Goal: Task Accomplishment & Management: Use online tool/utility

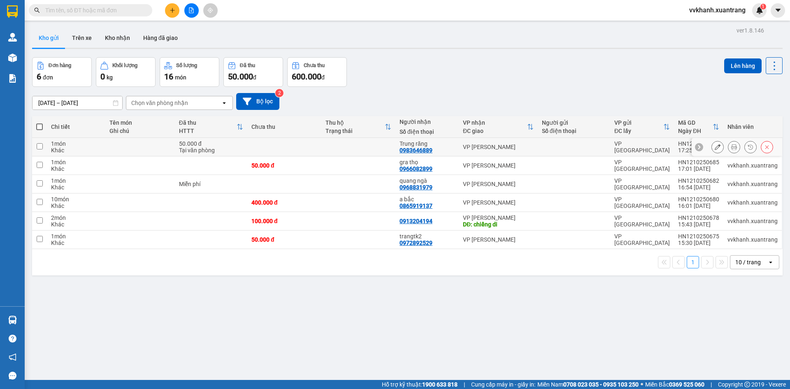
click at [382, 154] on td at bounding box center [358, 147] width 74 height 19
checkbox input "true"
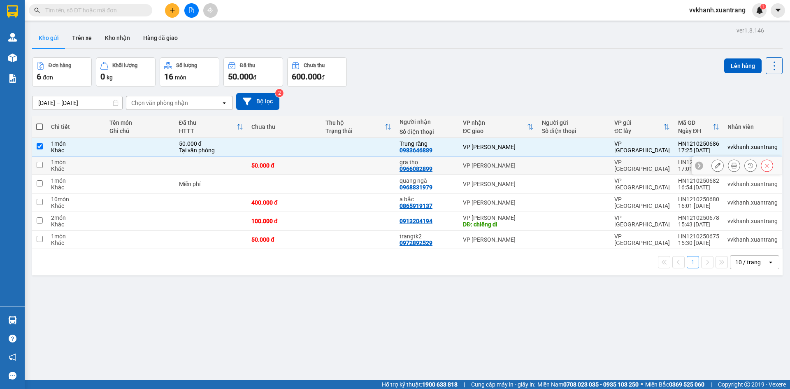
click at [388, 169] on td at bounding box center [358, 165] width 74 height 19
checkbox input "true"
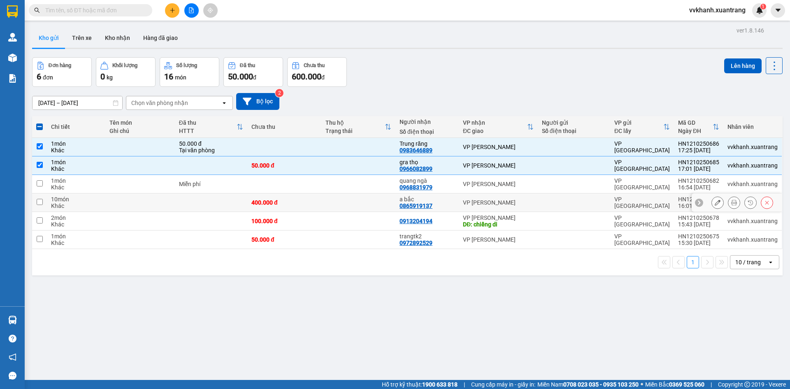
click at [373, 204] on td at bounding box center [358, 202] width 74 height 19
checkbox input "true"
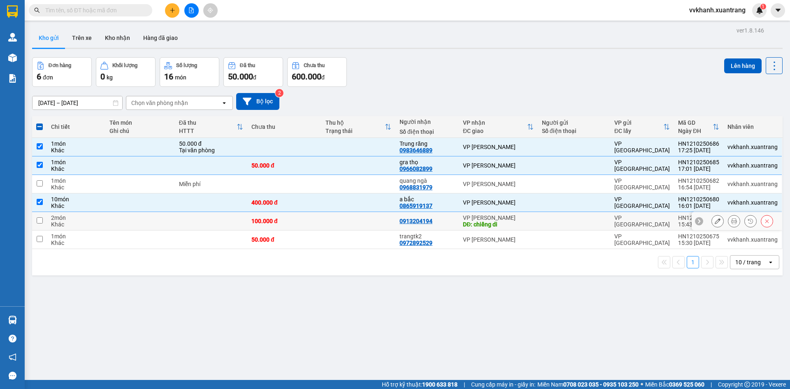
click at [373, 220] on td at bounding box center [358, 221] width 74 height 19
checkbox input "true"
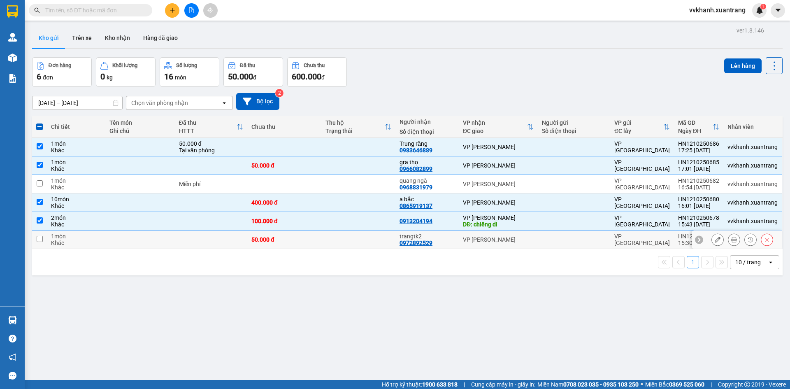
click at [369, 240] on td at bounding box center [358, 239] width 74 height 19
checkbox input "true"
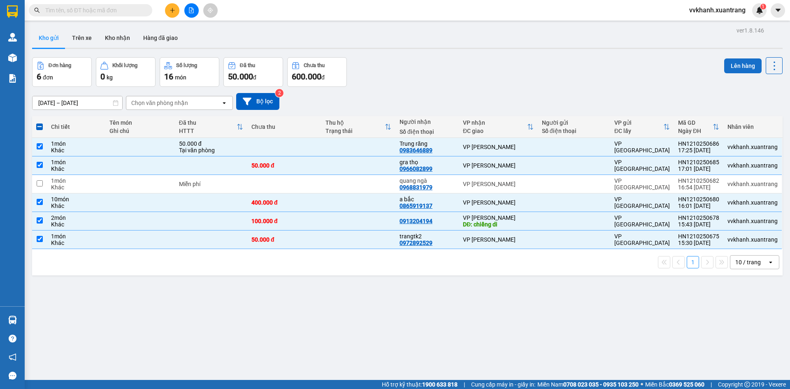
click at [740, 63] on button "Lên hàng" at bounding box center [742, 65] width 37 height 15
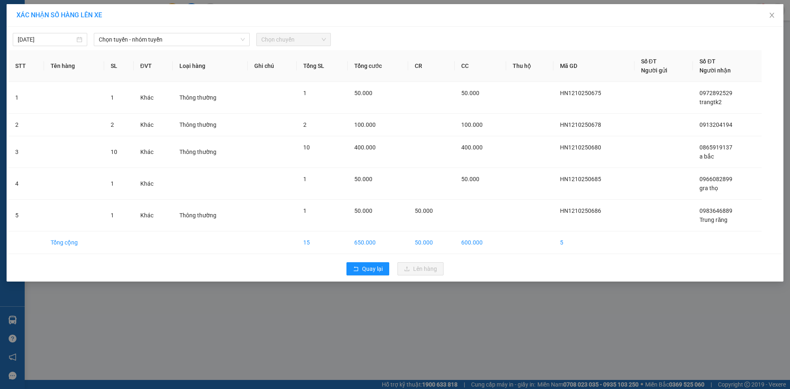
click at [209, 30] on div "12/10/2025 Chọn tuyến - nhóm tuyến Chọn chuyến" at bounding box center [395, 37] width 773 height 17
click at [204, 43] on span "Chọn tuyến - nhóm tuyến" at bounding box center [172, 39] width 146 height 12
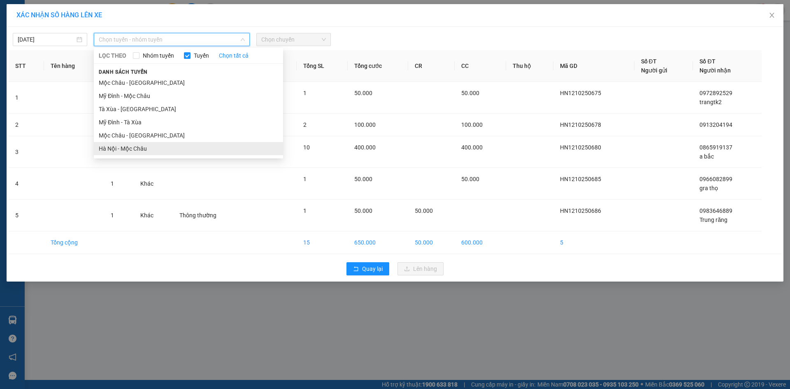
click at [137, 151] on li "Hà Nội - Mộc Châu" at bounding box center [188, 148] width 189 height 13
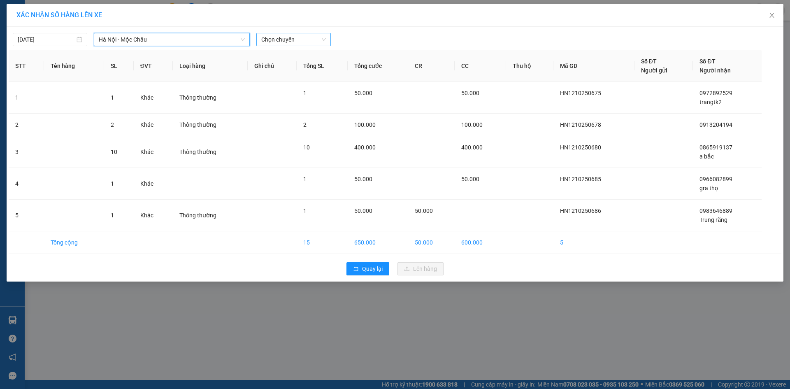
click at [288, 44] on span "Chọn chuyến" at bounding box center [293, 39] width 65 height 12
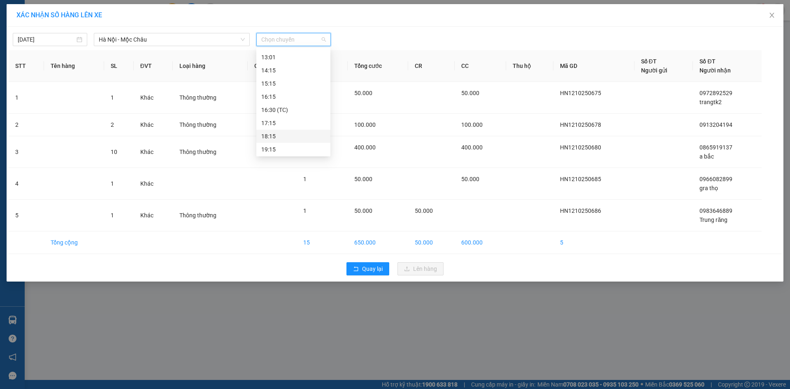
scroll to position [132, 0]
click at [289, 138] on div "18:15" at bounding box center [293, 134] width 64 height 9
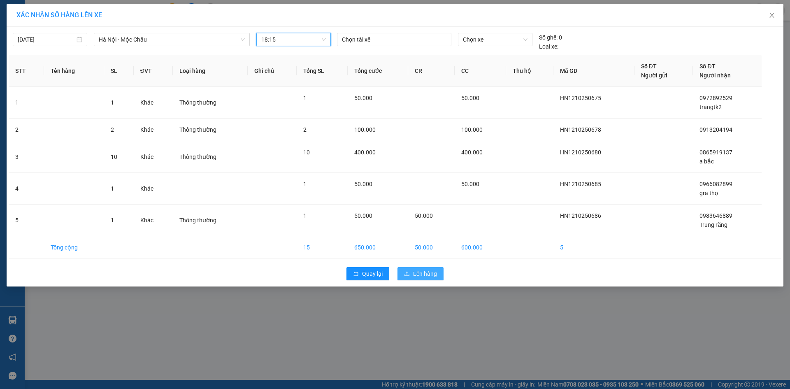
click at [411, 279] on button "Lên hàng" at bounding box center [420, 273] width 46 height 13
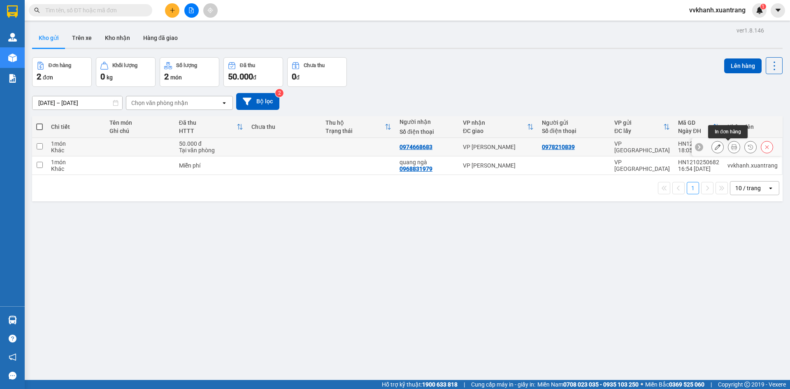
click at [731, 144] on icon at bounding box center [734, 147] width 6 height 6
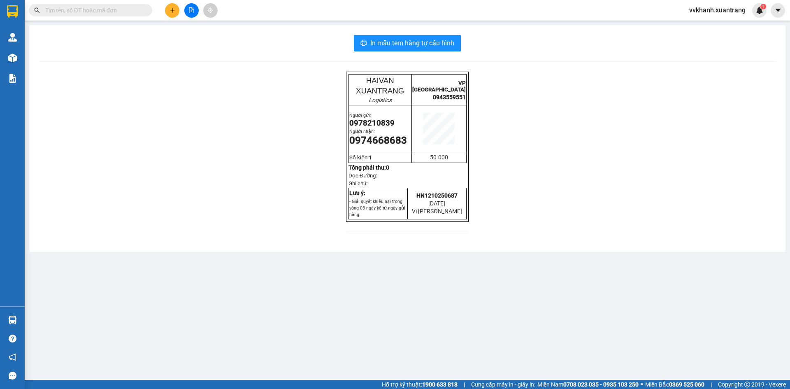
click at [411, 34] on div "In mẫu tem hàng tự cấu hình HAIVAN XUANTRANG Logistics VP HÀ NỘI 0943559551 Ngư…" at bounding box center [407, 138] width 756 height 227
click at [416, 44] on span "In mẫu tem hàng tự cấu hình" at bounding box center [412, 43] width 84 height 10
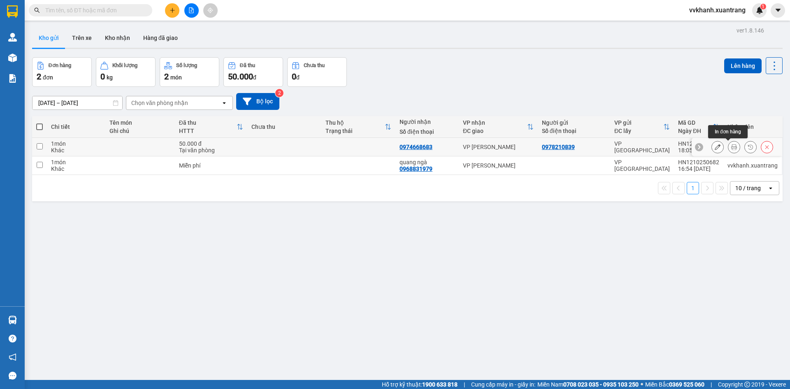
click at [731, 144] on icon at bounding box center [734, 147] width 6 height 6
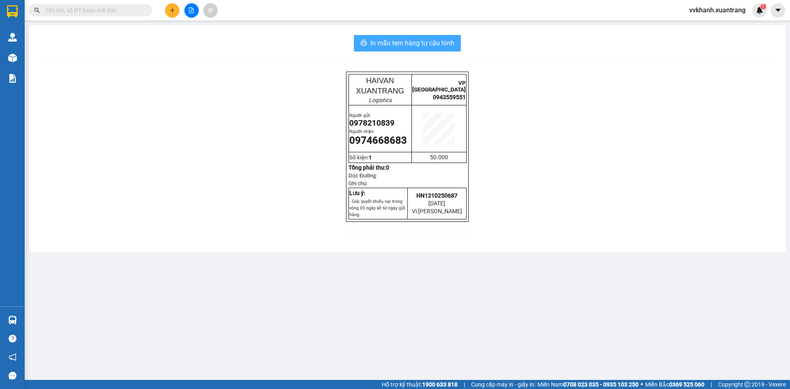
click at [394, 39] on span "In mẫu tem hàng tự cấu hình" at bounding box center [412, 43] width 84 height 10
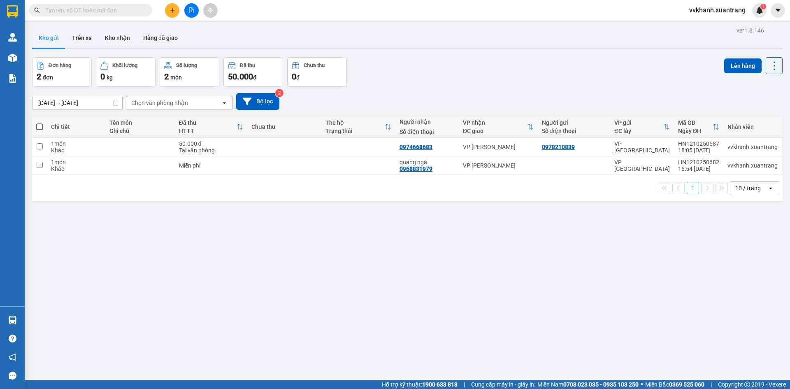
click at [195, 8] on button at bounding box center [191, 10] width 14 height 14
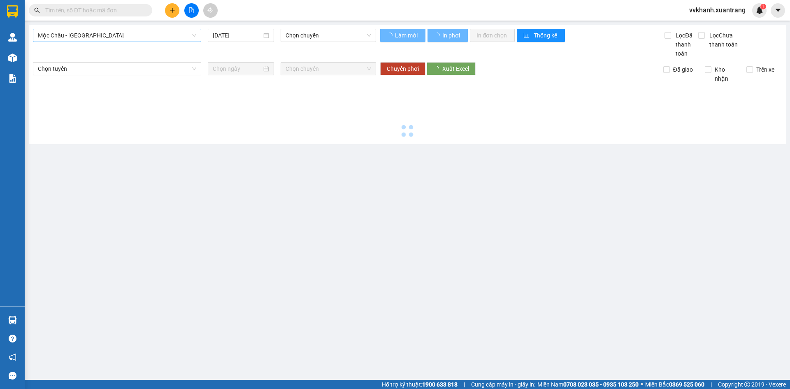
click at [136, 40] on span "Mộc Châu - [GEOGRAPHIC_DATA]" at bounding box center [117, 35] width 158 height 12
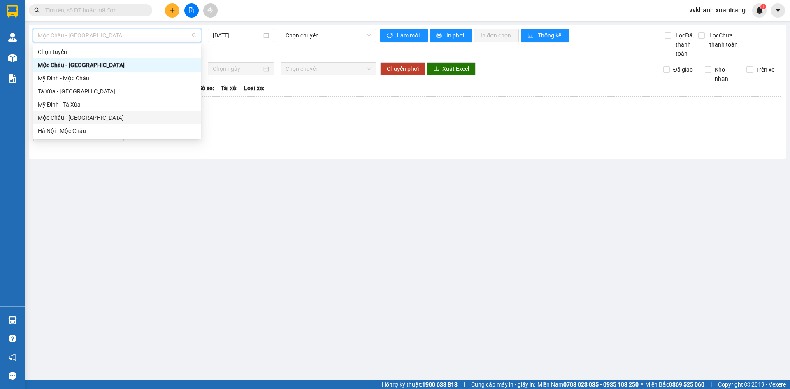
click at [112, 119] on div "Mộc Châu - [GEOGRAPHIC_DATA]" at bounding box center [117, 117] width 158 height 9
type input "[DATE]"
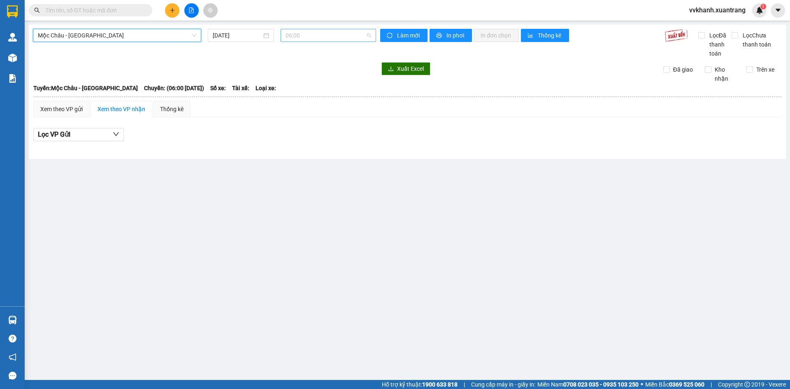
click at [287, 34] on span "06:00" at bounding box center [328, 35] width 86 height 12
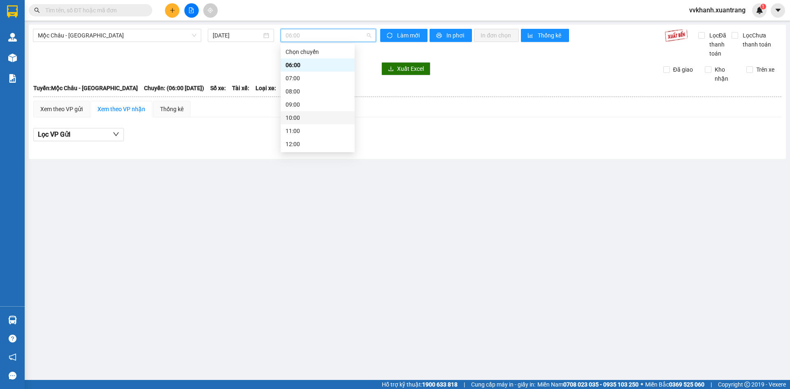
click at [305, 113] on div "10:00" at bounding box center [318, 117] width 74 height 13
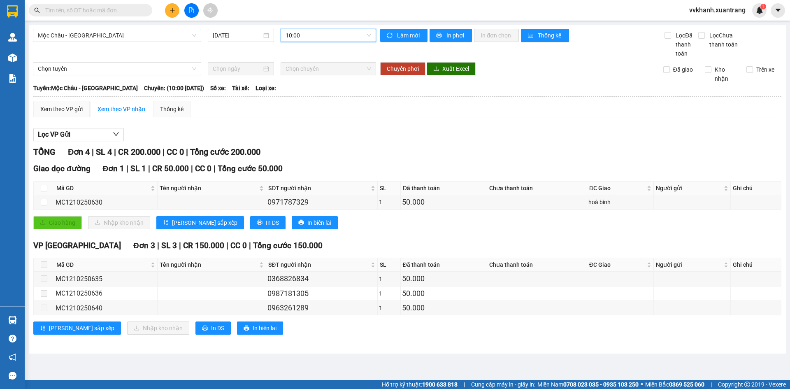
click at [316, 39] on span "10:00" at bounding box center [328, 35] width 86 height 12
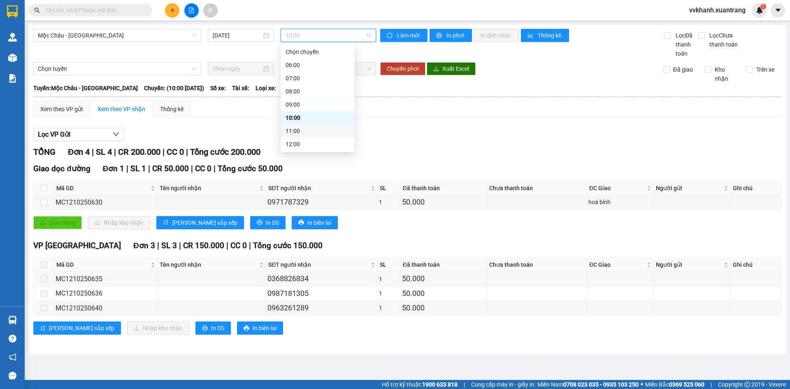
click at [300, 131] on div "11:00" at bounding box center [317, 130] width 64 height 9
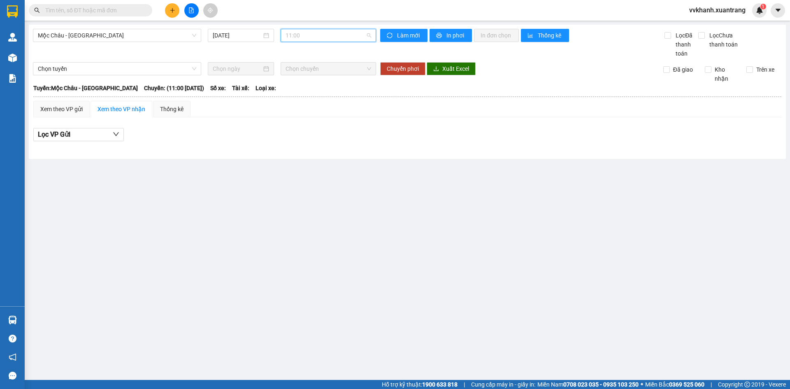
click at [299, 40] on span "11:00" at bounding box center [328, 35] width 86 height 12
click at [298, 101] on div "09:00" at bounding box center [317, 104] width 64 height 9
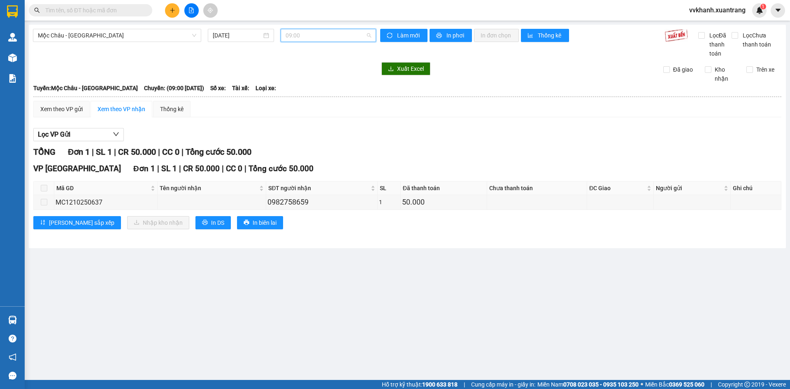
click at [298, 34] on span "09:00" at bounding box center [328, 35] width 86 height 12
click at [299, 129] on div "11:00" at bounding box center [317, 130] width 64 height 9
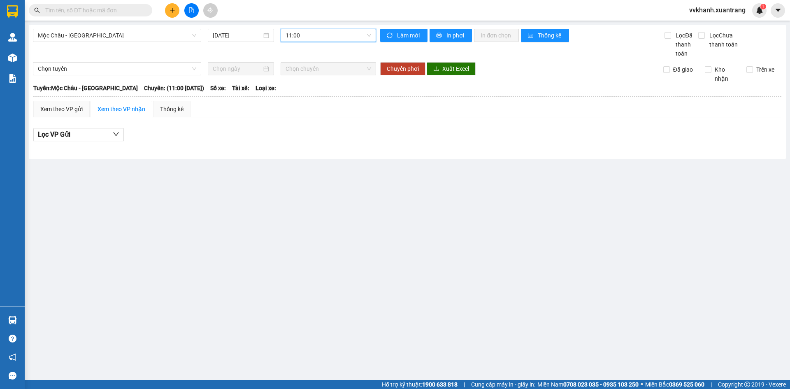
click at [300, 39] on span "11:00" at bounding box center [328, 35] width 86 height 12
click at [304, 107] on div "12:00" at bounding box center [317, 102] width 64 height 9
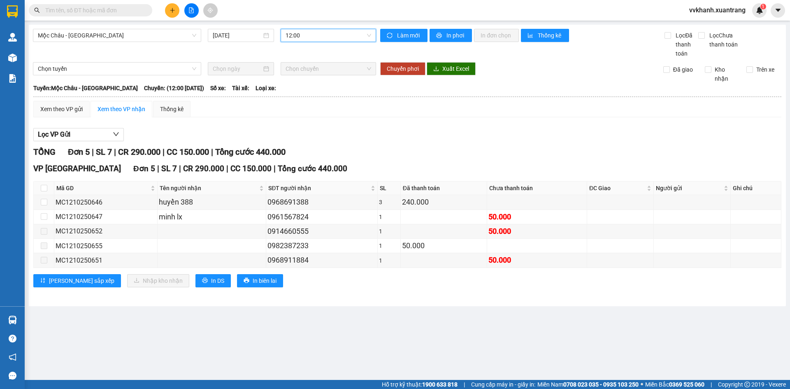
click at [305, 40] on span "12:00" at bounding box center [328, 35] width 86 height 12
click at [43, 190] on input "checkbox" at bounding box center [44, 188] width 7 height 7
checkbox input "true"
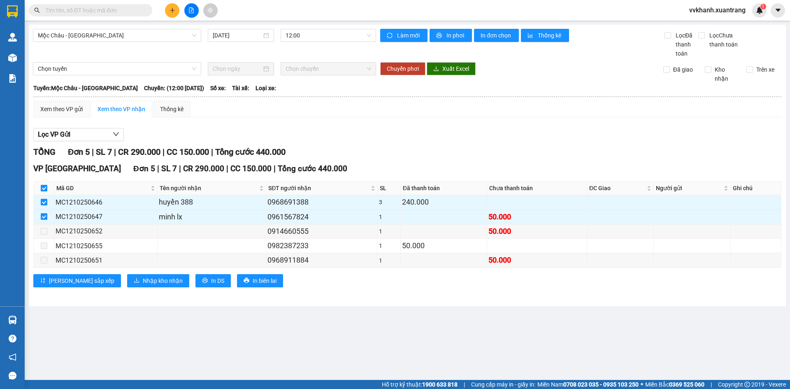
checkbox input "true"
click at [37, 189] on th at bounding box center [44, 188] width 21 height 14
click at [42, 186] on input "checkbox" at bounding box center [44, 188] width 7 height 7
checkbox input "false"
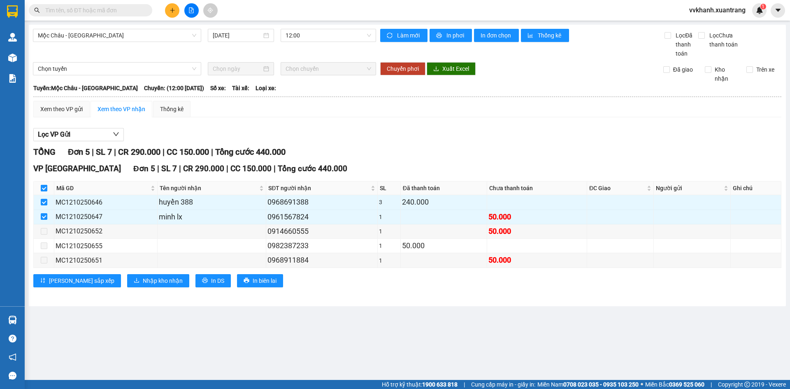
checkbox input "false"
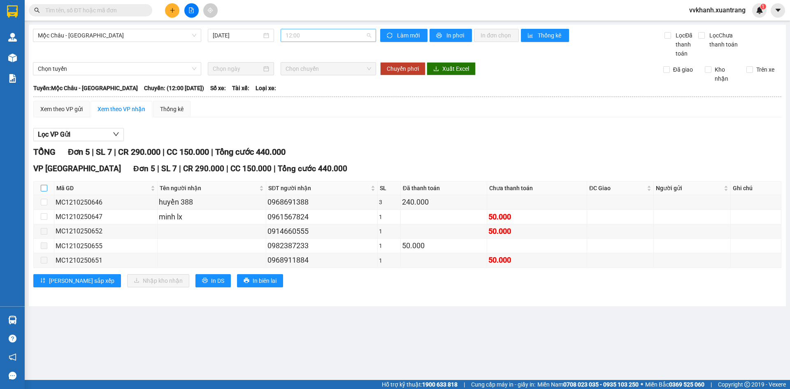
click at [296, 35] on span "12:00" at bounding box center [328, 35] width 86 height 12
click at [300, 116] on div "13:00" at bounding box center [317, 115] width 64 height 9
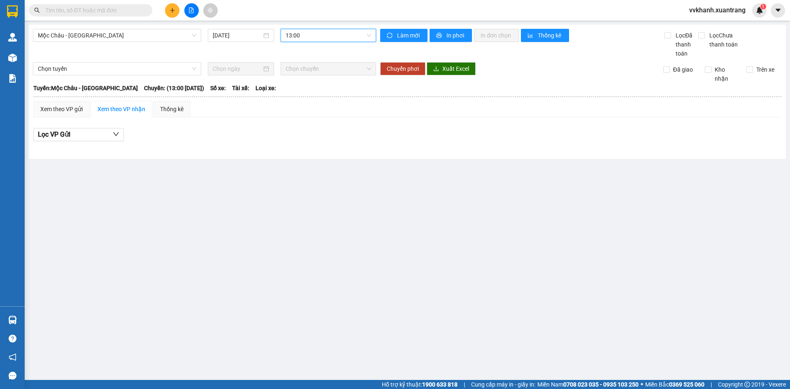
click at [306, 30] on span "13:00" at bounding box center [328, 35] width 86 height 12
click at [299, 130] on div "13:30" at bounding box center [317, 129] width 64 height 9
click at [318, 35] on span "13:30" at bounding box center [328, 35] width 86 height 12
click at [299, 104] on div "14:00" at bounding box center [317, 101] width 64 height 9
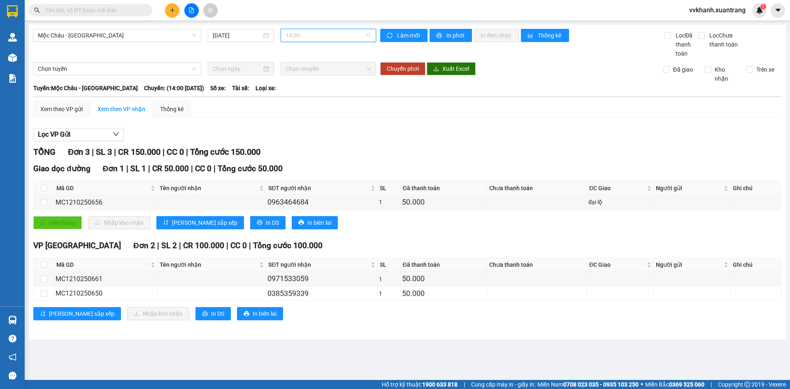
click at [307, 35] on span "14:00" at bounding box center [328, 35] width 86 height 12
click at [306, 114] on div "15:00" at bounding box center [317, 114] width 64 height 9
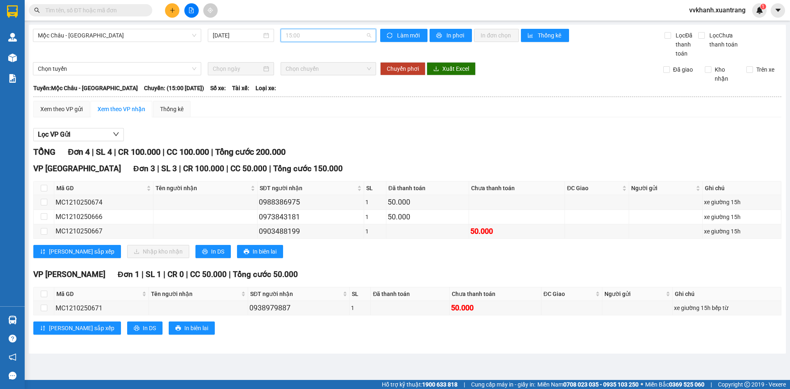
click at [311, 38] on span "15:00" at bounding box center [328, 35] width 86 height 12
click at [313, 90] on div "16:00" at bounding box center [317, 91] width 64 height 9
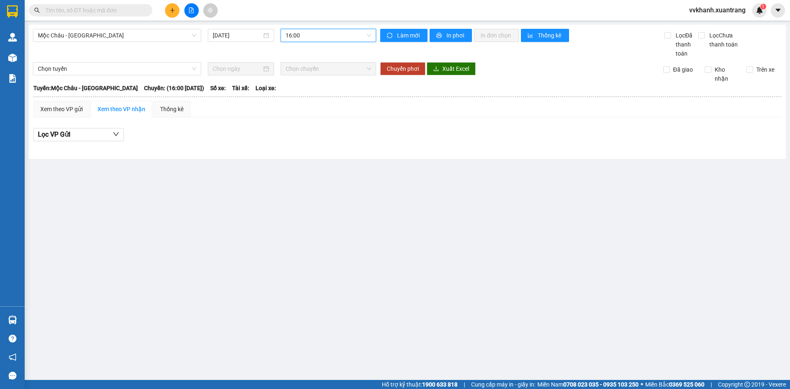
click at [311, 40] on span "16:00" at bounding box center [328, 35] width 86 height 12
click at [309, 108] on div "17:00" at bounding box center [317, 104] width 64 height 9
click at [309, 40] on span "17:00" at bounding box center [328, 35] width 86 height 12
click at [308, 118] on div "18:00" at bounding box center [317, 117] width 64 height 9
click at [310, 33] on span "18:00" at bounding box center [328, 35] width 86 height 12
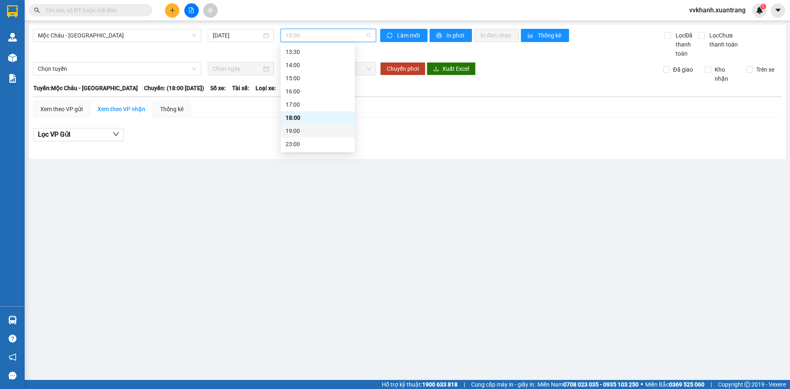
click at [308, 131] on div "19:00" at bounding box center [317, 130] width 64 height 9
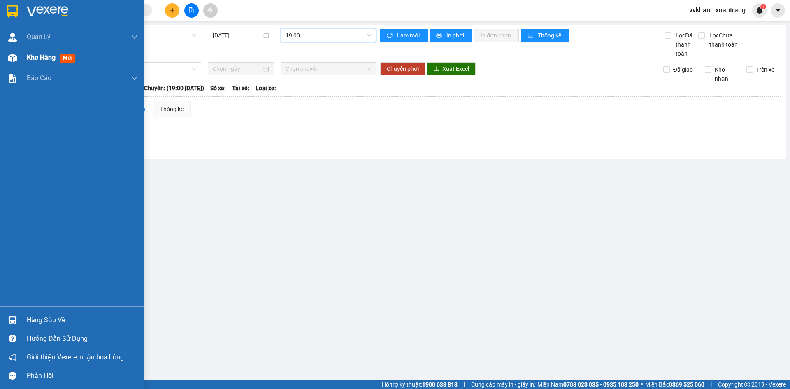
click at [14, 56] on img at bounding box center [12, 57] width 9 height 9
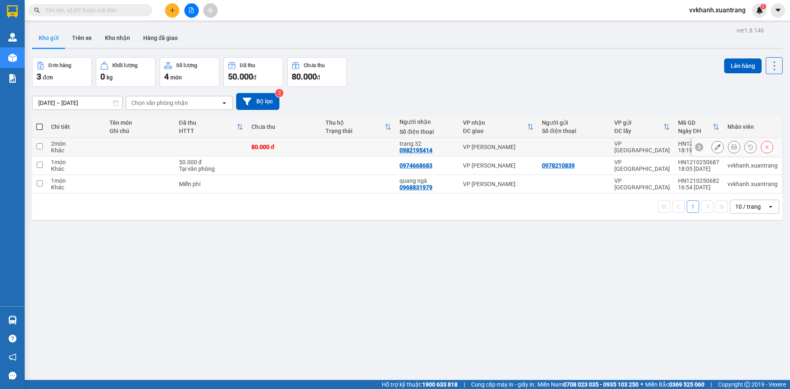
click at [731, 145] on icon at bounding box center [734, 147] width 6 height 6
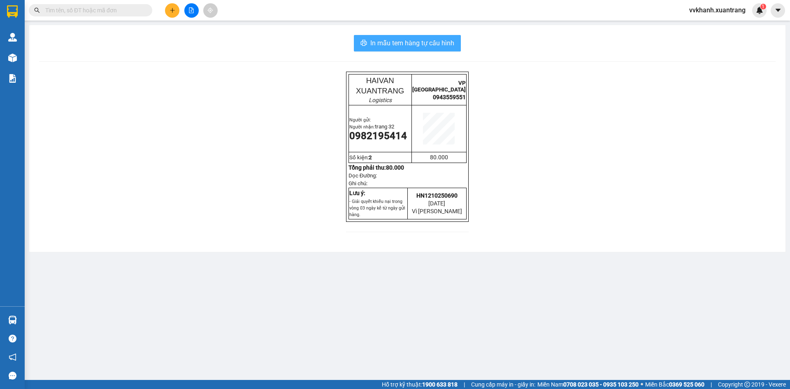
click at [433, 43] on span "In mẫu tem hàng tự cấu hình" at bounding box center [412, 43] width 84 height 10
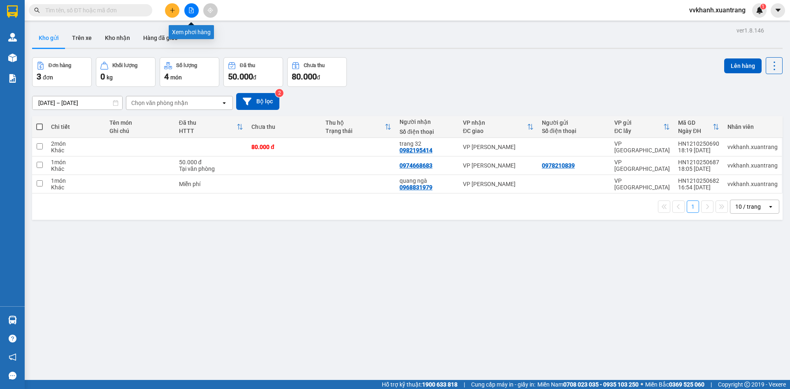
click at [193, 12] on icon "file-add" at bounding box center [191, 10] width 6 height 6
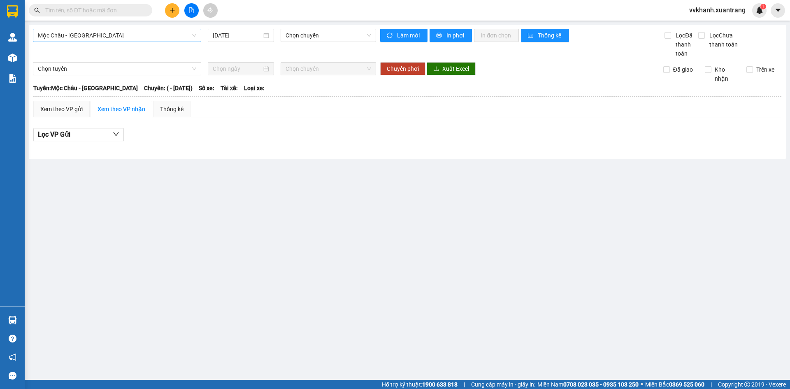
click at [102, 37] on span "Mộc [PERSON_NAME] - [GEOGRAPHIC_DATA]" at bounding box center [117, 35] width 158 height 12
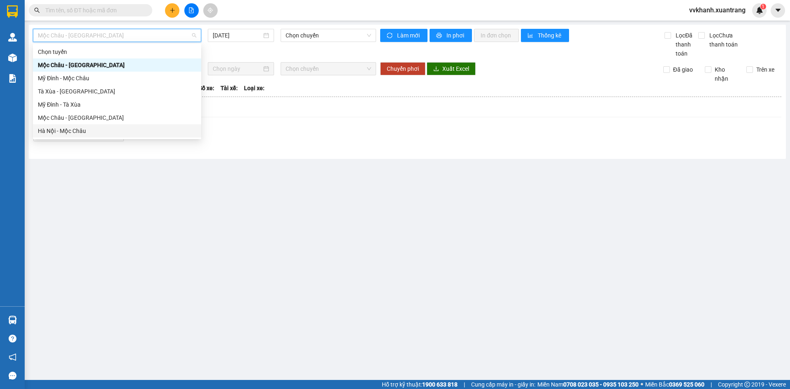
click at [93, 127] on div "Hà Nội - Mộc Châu" at bounding box center [117, 130] width 158 height 9
type input "[DATE]"
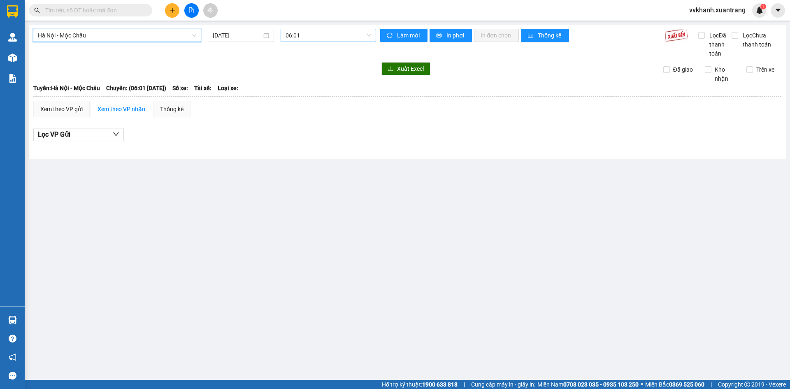
click at [286, 36] on span "06:01" at bounding box center [328, 35] width 86 height 12
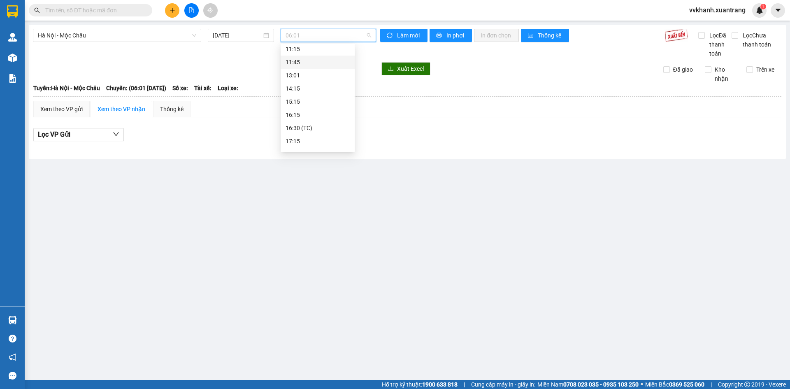
scroll to position [132, 0]
click at [318, 104] on div "16:30 (TC)" at bounding box center [317, 104] width 64 height 9
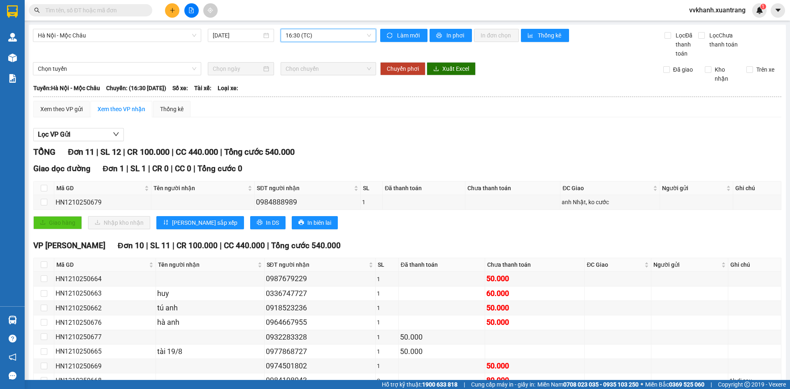
click at [322, 38] on span "16:30 (TC)" at bounding box center [328, 35] width 86 height 12
click at [316, 118] on div "17:15" at bounding box center [315, 117] width 64 height 9
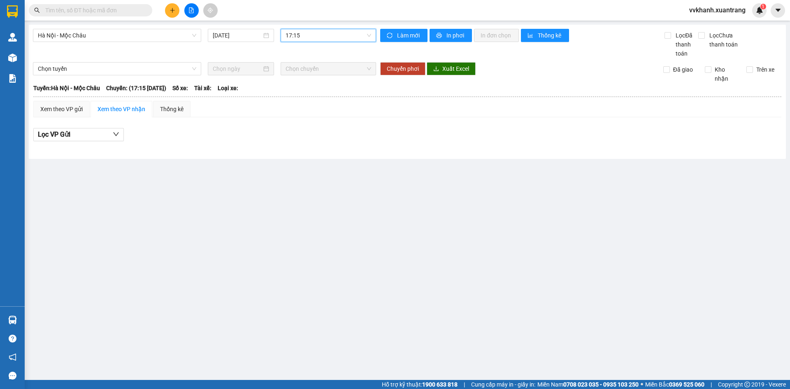
click at [325, 35] on span "17:15" at bounding box center [328, 35] width 86 height 12
click at [300, 128] on div "18:15" at bounding box center [317, 130] width 64 height 9
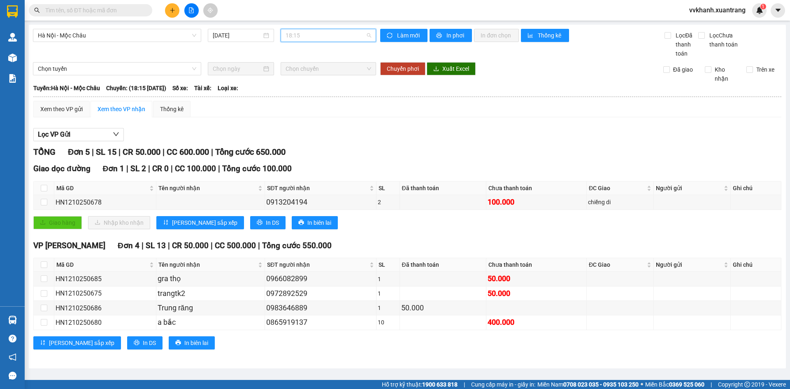
click at [319, 36] on span "18:15" at bounding box center [328, 35] width 86 height 12
click at [315, 142] on div "19:15" at bounding box center [317, 143] width 64 height 9
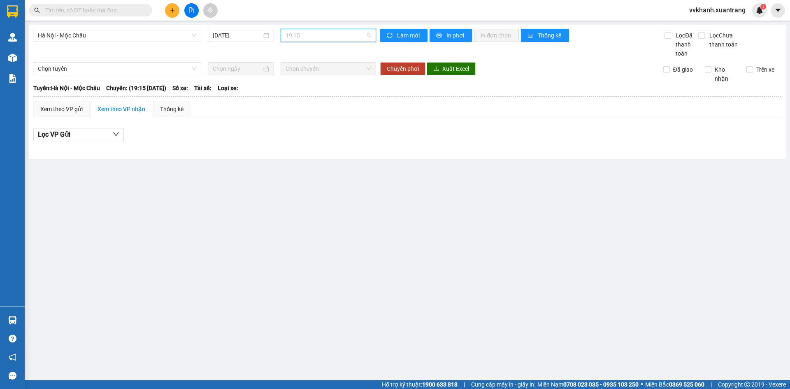
click at [316, 37] on span "19:15" at bounding box center [328, 35] width 86 height 12
click at [306, 137] on div "18:15" at bounding box center [318, 130] width 74 height 13
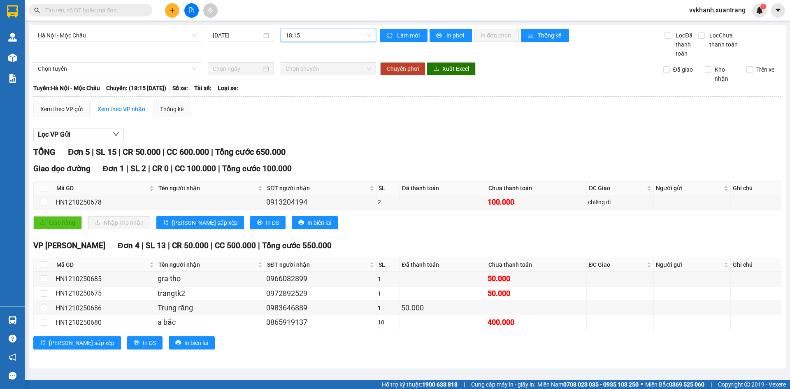
click at [306, 40] on span "18:15" at bounding box center [328, 35] width 86 height 12
click at [293, 121] on div "17:15" at bounding box center [317, 117] width 64 height 9
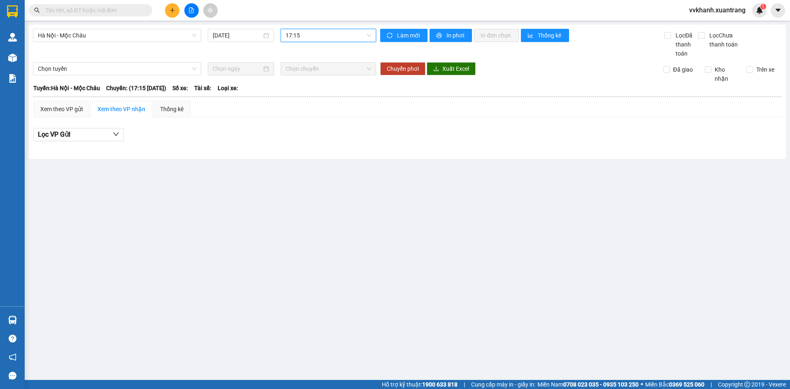
click at [295, 34] on span "17:15" at bounding box center [328, 35] width 86 height 12
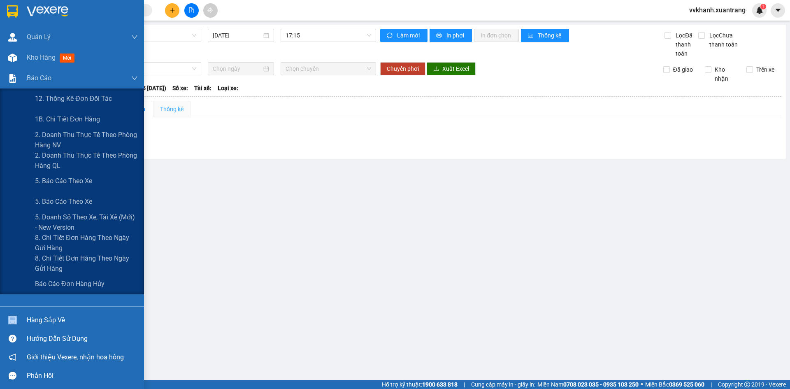
drag, startPoint x: 22, startPoint y: 294, endPoint x: 169, endPoint y: 106, distance: 238.5
click at [104, 301] on section "Kết quả tìm kiếm ( 0 ) Bộ lọc Gửi 3 ngày gần nhất No Data vvkhanh.xuantrang 1 Q…" at bounding box center [395, 194] width 790 height 389
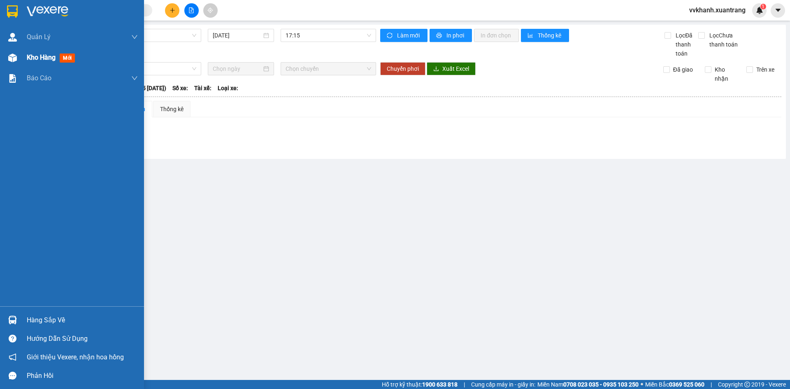
click at [52, 51] on div "Kho hàng mới" at bounding box center [82, 57] width 111 height 21
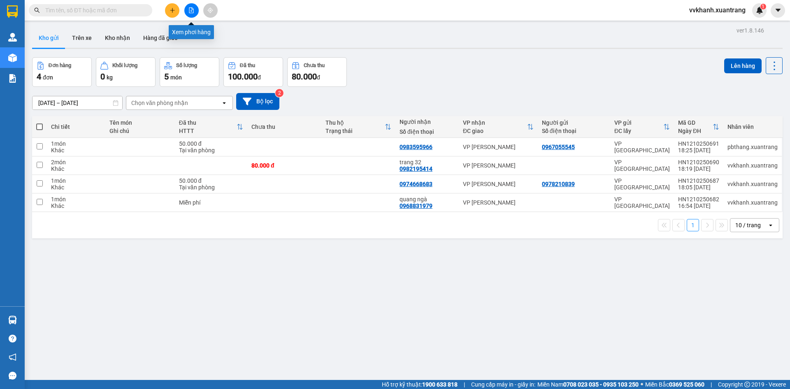
click at [195, 5] on button at bounding box center [191, 10] width 14 height 14
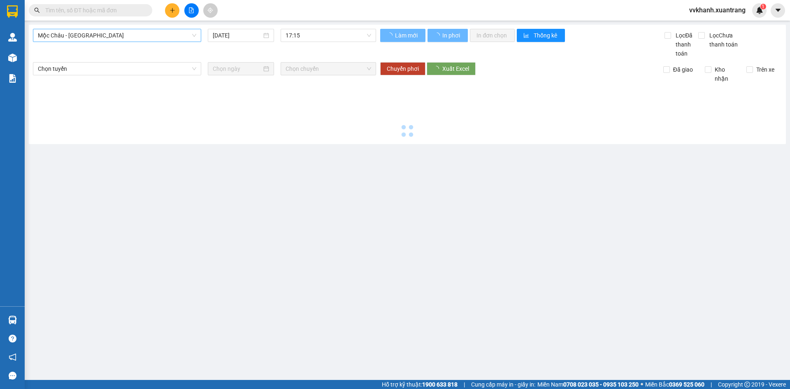
drag, startPoint x: 163, startPoint y: 37, endPoint x: 158, endPoint y: 39, distance: 5.1
click at [162, 37] on span "Mộc [PERSON_NAME] - [GEOGRAPHIC_DATA]" at bounding box center [117, 35] width 158 height 12
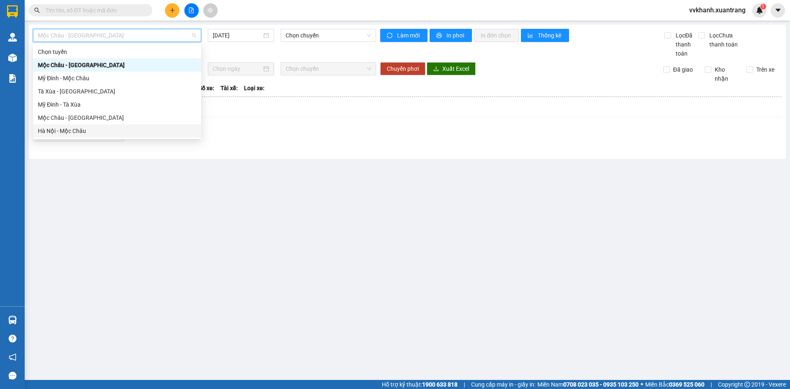
click at [100, 132] on div "Hà Nội - Mộc Châu" at bounding box center [117, 130] width 158 height 9
type input "[DATE]"
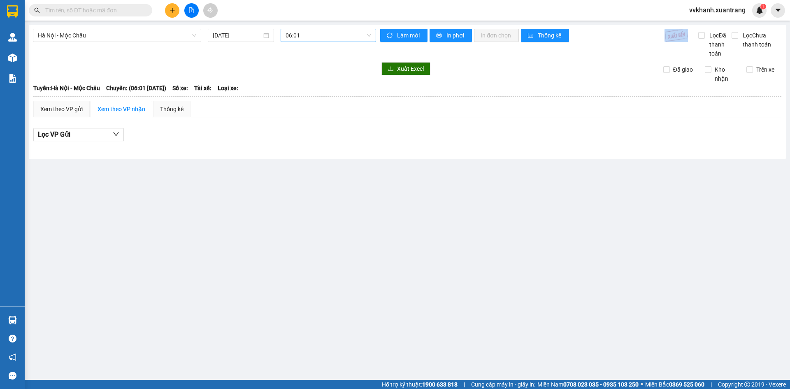
click at [286, 35] on div "Hà Nội - Mộc Châu 12/10/2025 06:01" at bounding box center [205, 35] width 350 height 13
click at [288, 40] on span "06:01" at bounding box center [328, 35] width 86 height 12
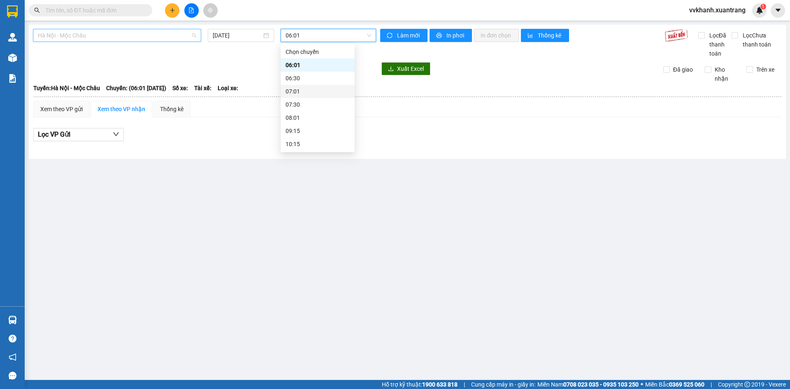
click at [164, 37] on span "Hà Nội - Mộc Châu" at bounding box center [117, 35] width 158 height 12
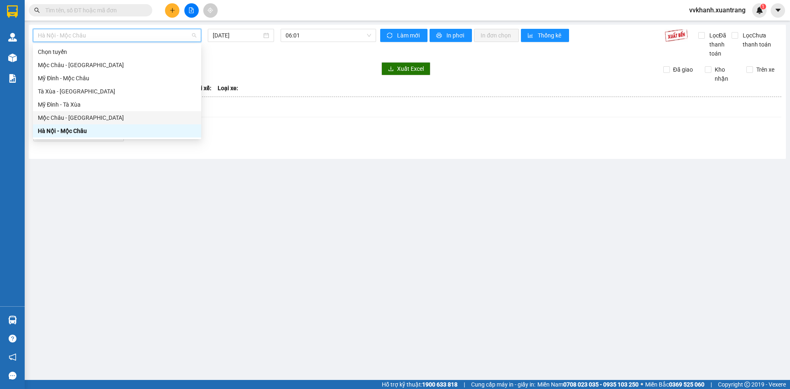
click at [125, 113] on div "Mộc [PERSON_NAME][GEOGRAPHIC_DATA]" at bounding box center [117, 117] width 158 height 9
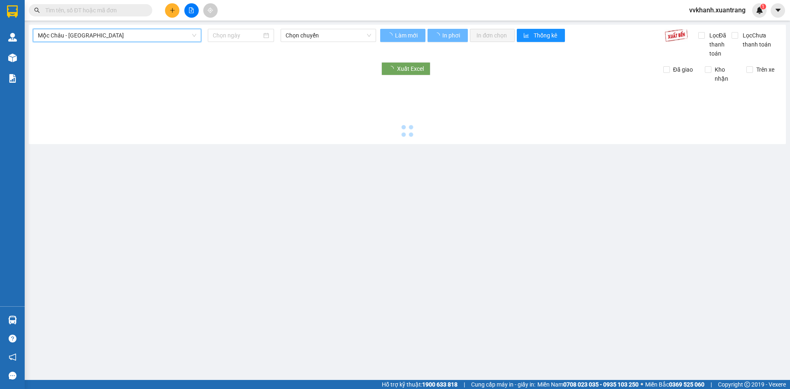
type input "[DATE]"
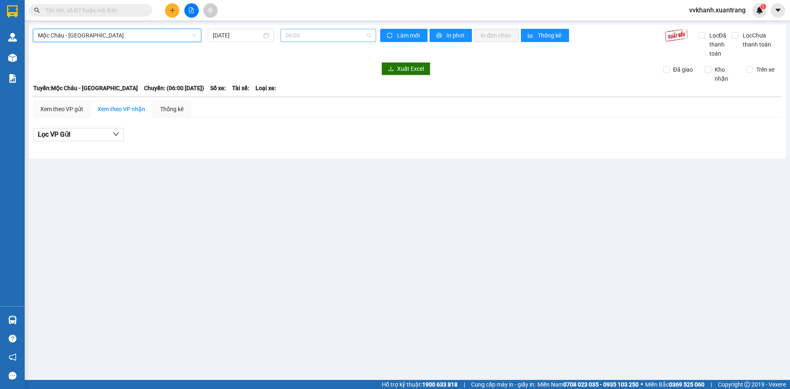
drag, startPoint x: 309, startPoint y: 32, endPoint x: 304, endPoint y: 35, distance: 5.4
click at [306, 32] on span "06:00" at bounding box center [328, 35] width 86 height 12
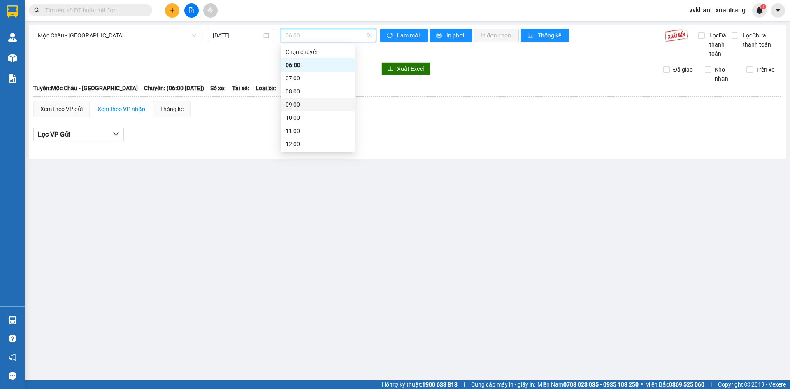
scroll to position [41, 0]
click at [304, 107] on div "12:00" at bounding box center [317, 102] width 64 height 9
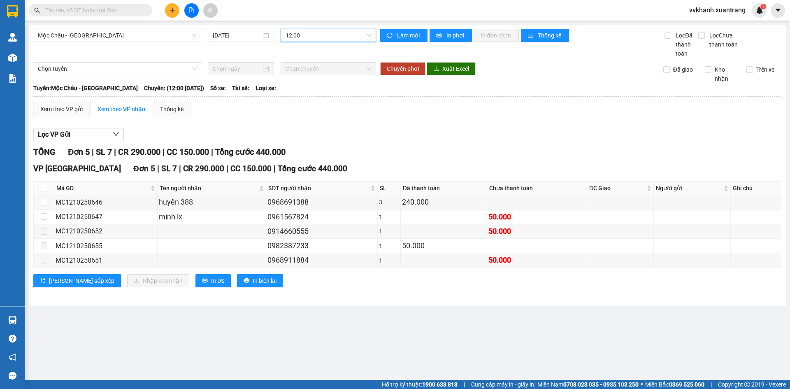
click at [305, 40] on span "12:00" at bounding box center [328, 35] width 86 height 12
click at [313, 113] on div "13:00" at bounding box center [317, 115] width 64 height 9
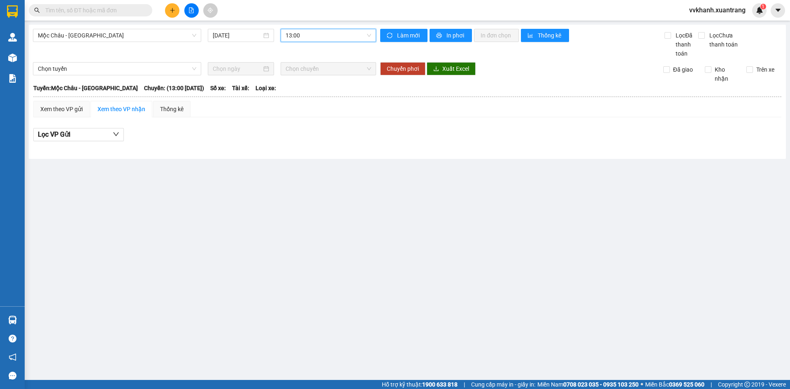
click at [295, 39] on span "13:00" at bounding box center [328, 35] width 86 height 12
click at [309, 123] on div "13:30" at bounding box center [318, 129] width 74 height 13
click at [309, 40] on span "13:30" at bounding box center [328, 35] width 86 height 12
click at [316, 138] on div "14:00" at bounding box center [317, 142] width 64 height 9
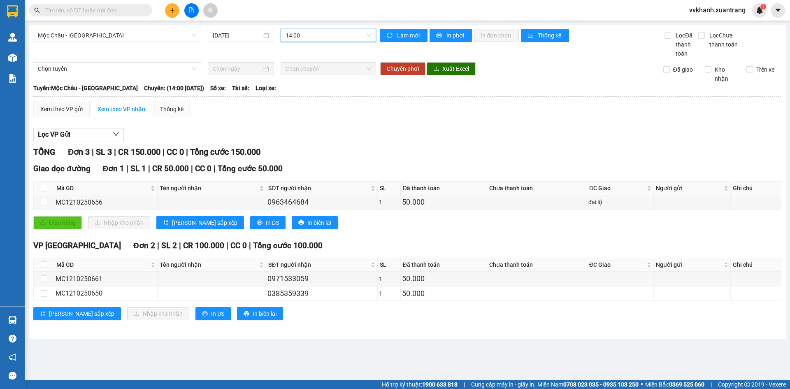
click at [109, 9] on input "text" at bounding box center [93, 10] width 97 height 9
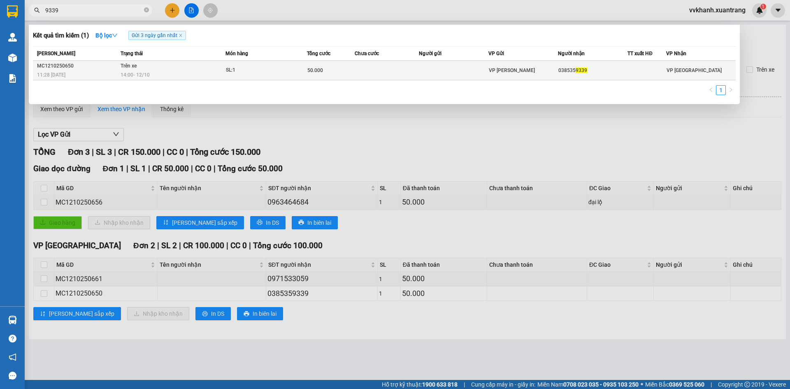
type input "9339"
click at [368, 68] on td at bounding box center [387, 70] width 64 height 19
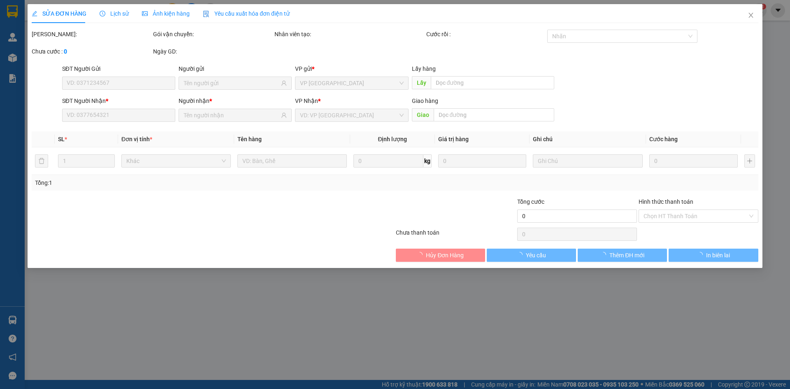
type input "0385359339"
type input "50.000"
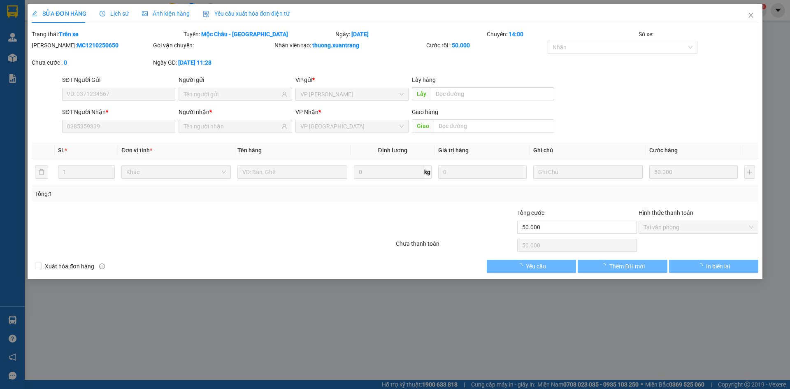
click at [182, 19] on div "Ảnh kiện hàng" at bounding box center [166, 13] width 48 height 19
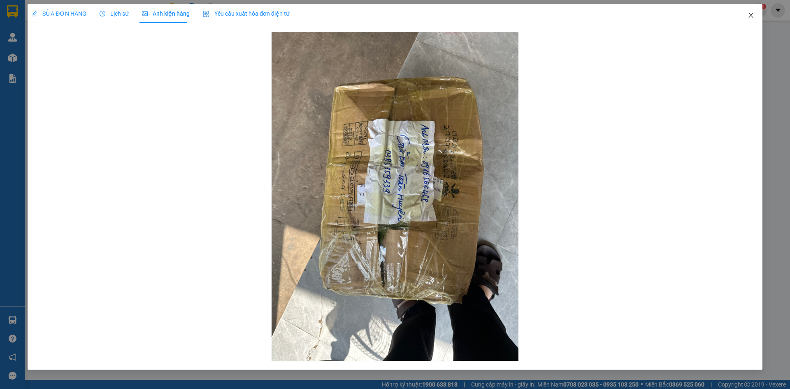
click at [749, 15] on icon "close" at bounding box center [750, 15] width 7 height 7
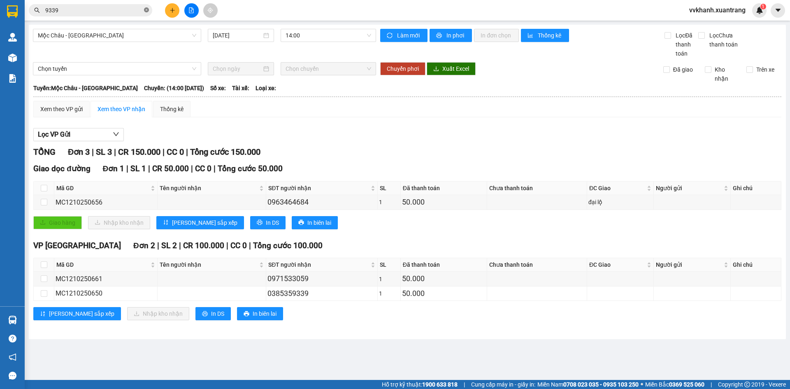
click at [146, 11] on icon "close-circle" at bounding box center [146, 9] width 5 height 5
click at [104, 11] on input "text" at bounding box center [93, 10] width 97 height 9
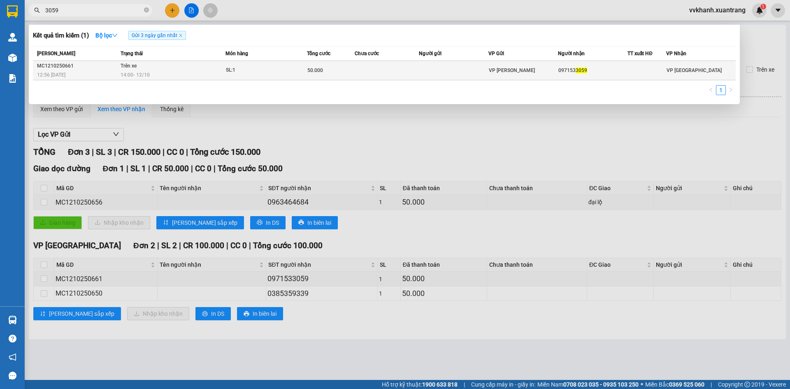
type input "3059"
click at [356, 72] on td at bounding box center [387, 70] width 64 height 19
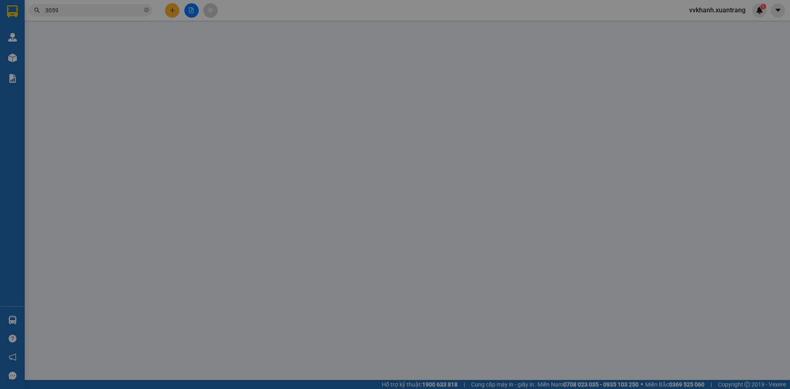
type input "0971533059"
type input "50.000"
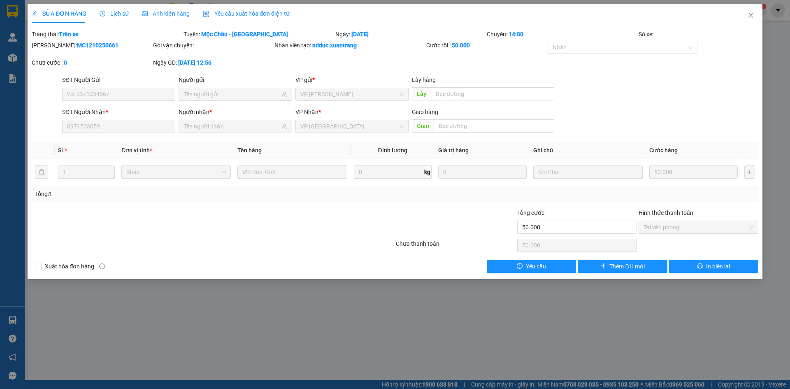
click at [167, 13] on span "Ảnh kiện hàng" at bounding box center [166, 13] width 48 height 7
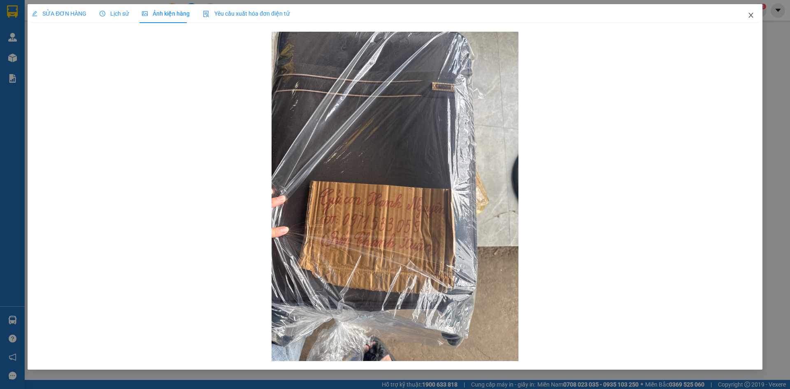
click at [746, 19] on span "Close" at bounding box center [750, 15] width 23 height 23
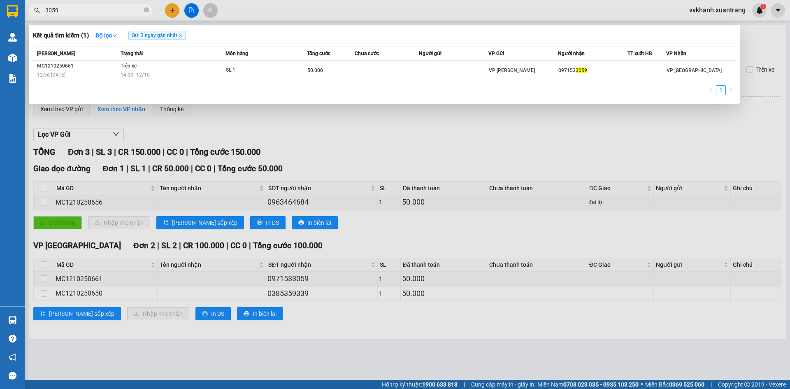
drag, startPoint x: 147, startPoint y: 9, endPoint x: 149, endPoint y: 14, distance: 5.5
click at [147, 9] on icon "close-circle" at bounding box center [146, 9] width 5 height 5
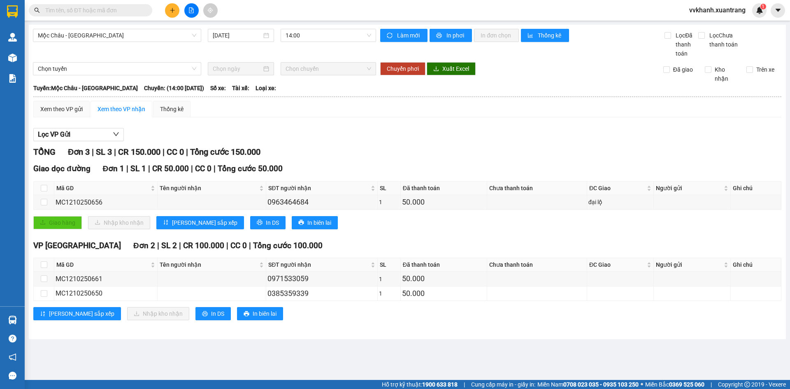
drag, startPoint x: 318, startPoint y: 30, endPoint x: 314, endPoint y: 42, distance: 13.1
click at [318, 31] on span "14:00" at bounding box center [328, 35] width 86 height 12
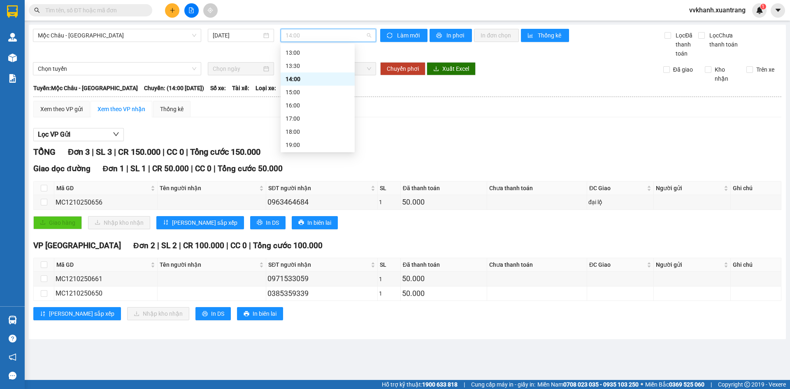
scroll to position [118, 0]
click at [312, 81] on div "15:00" at bounding box center [317, 78] width 64 height 9
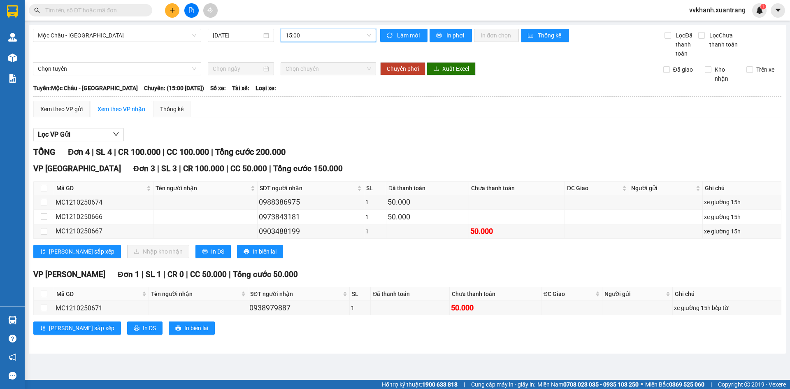
drag, startPoint x: 329, startPoint y: 38, endPoint x: 342, endPoint y: 111, distance: 74.3
click at [329, 39] on span "15:00" at bounding box center [328, 35] width 86 height 12
click at [318, 99] on div "17:00" at bounding box center [318, 104] width 74 height 13
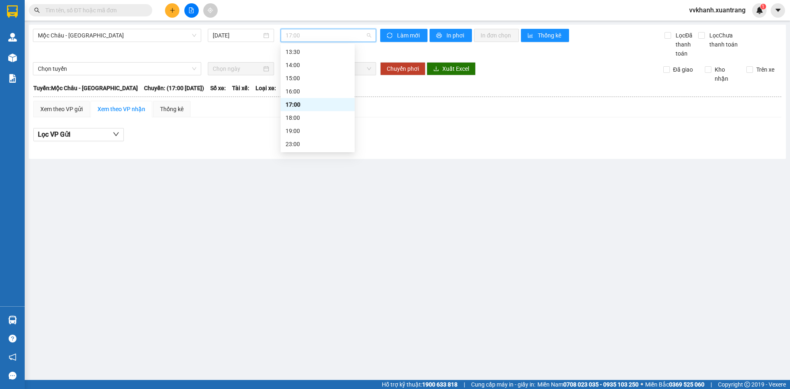
click at [321, 36] on span "17:00" at bounding box center [328, 35] width 86 height 12
click at [309, 87] on div "16:00" at bounding box center [317, 91] width 64 height 9
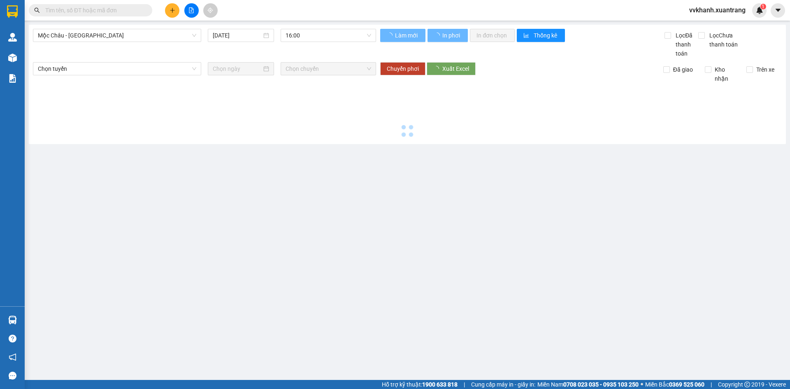
click at [316, 42] on div "Mộc Châu - Hà Nội 12/10/2025 16:00" at bounding box center [204, 43] width 343 height 29
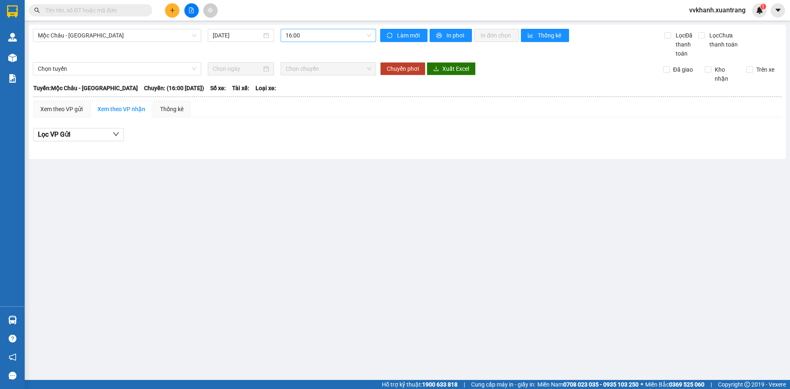
click at [322, 34] on span "16:00" at bounding box center [328, 35] width 86 height 12
click at [314, 120] on div "18:00" at bounding box center [317, 117] width 64 height 9
click at [311, 28] on div "Mộc Châu - Hà Nội 12/10/2025 18:00 18:00 Làm mới In phơi In đơn chọn Thống kê L…" at bounding box center [407, 92] width 757 height 134
click at [307, 36] on span "18:00" at bounding box center [328, 35] width 86 height 12
click at [316, 102] on div "17:00" at bounding box center [317, 104] width 64 height 9
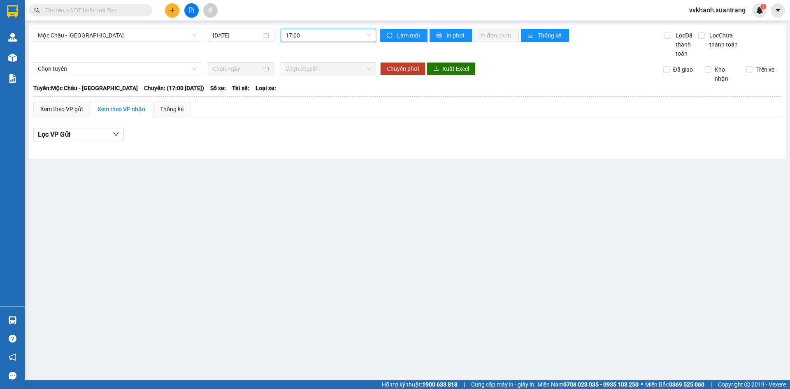
drag, startPoint x: 312, startPoint y: 38, endPoint x: 306, endPoint y: 42, distance: 7.3
click at [309, 39] on span "17:00" at bounding box center [328, 35] width 86 height 12
click at [329, 130] on div "19:00" at bounding box center [317, 130] width 64 height 9
click at [309, 36] on span "19:00" at bounding box center [328, 35] width 86 height 12
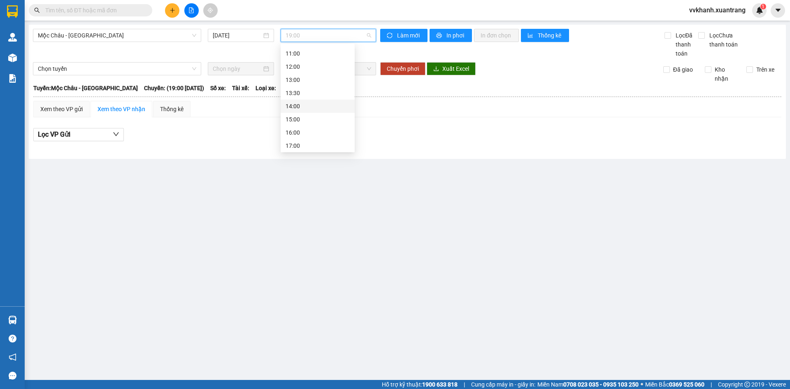
click at [300, 111] on div "14:00" at bounding box center [318, 106] width 74 height 13
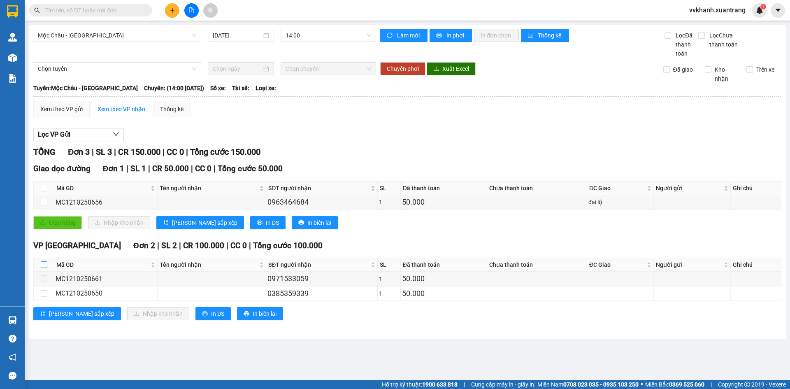
click at [42, 267] on input "checkbox" at bounding box center [44, 264] width 7 height 7
checkbox input "true"
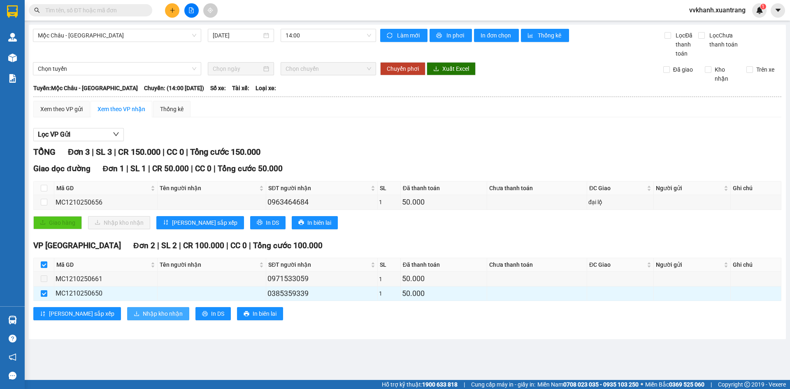
click at [143, 315] on span "Nhập kho nhận" at bounding box center [163, 313] width 40 height 9
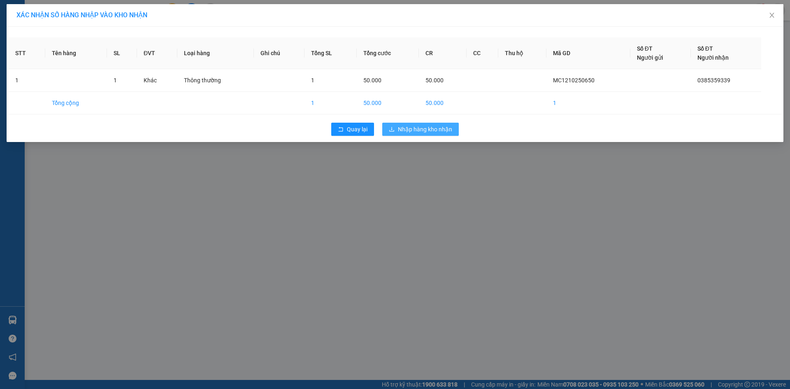
click at [411, 130] on span "Nhập hàng kho nhận" at bounding box center [425, 129] width 54 height 9
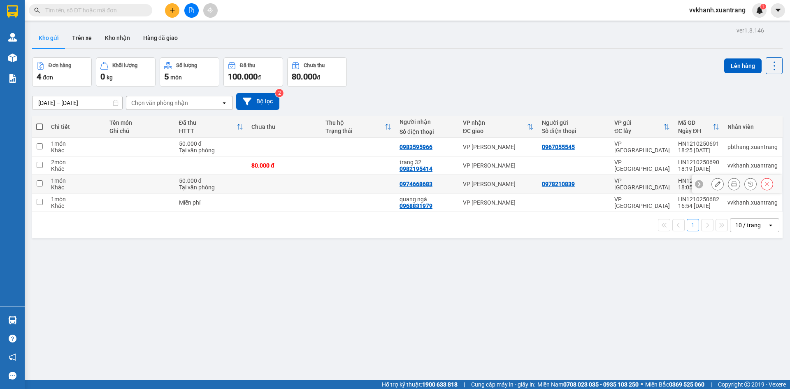
drag, startPoint x: 451, startPoint y: 191, endPoint x: 452, endPoint y: 183, distance: 7.9
click at [452, 191] on td "0974668683" at bounding box center [426, 184] width 63 height 19
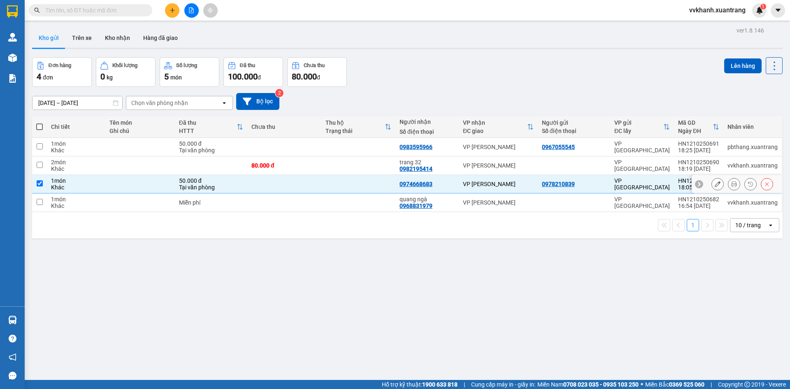
click at [453, 181] on div "0974668683" at bounding box center [426, 184] width 55 height 7
checkbox input "false"
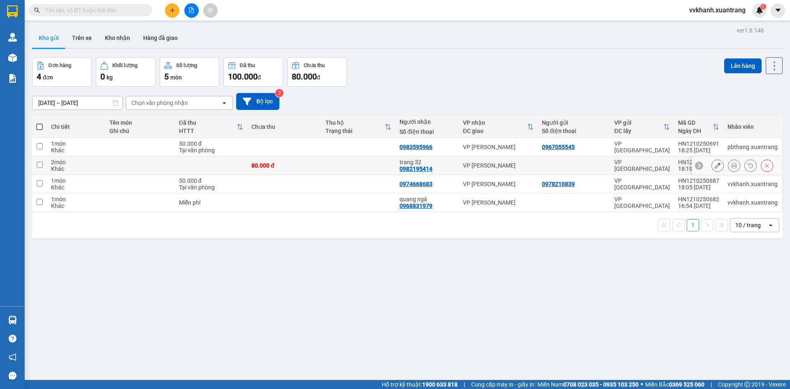
drag, startPoint x: 446, startPoint y: 174, endPoint x: 450, endPoint y: 179, distance: 6.3
click at [447, 176] on tbody "1 món Khác 50.000 đ Tại văn phòng 0983595966 VP MỘC CHÂU 0967055545 VP HÀ NỘI H…" at bounding box center [407, 175] width 750 height 74
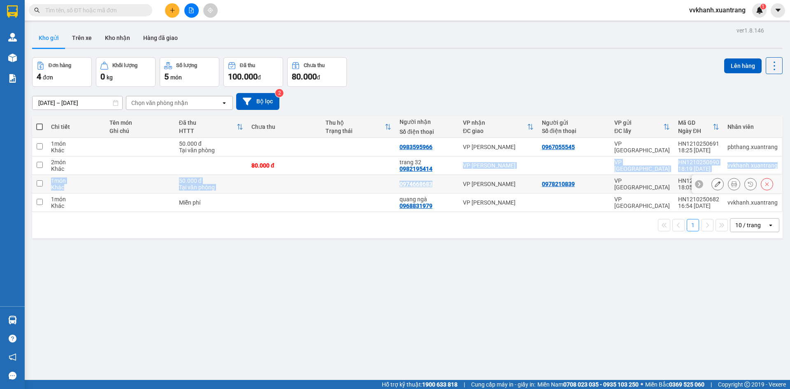
click at [450, 159] on div "trang 32" at bounding box center [426, 162] width 55 height 7
checkbox input "true"
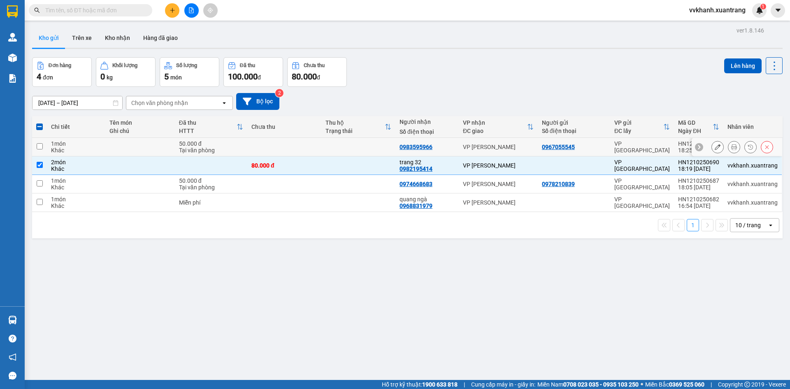
click at [444, 147] on div "0983595966" at bounding box center [426, 147] width 55 height 7
checkbox input "true"
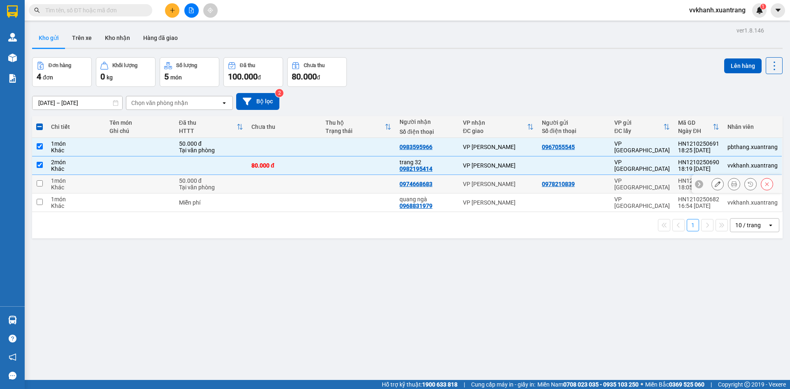
click at [448, 182] on div "0974668683" at bounding box center [426, 184] width 55 height 7
checkbox input "true"
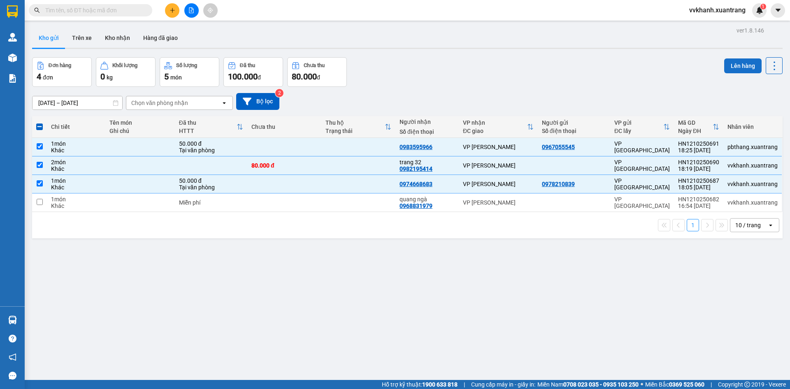
click at [738, 65] on button "Lên hàng" at bounding box center [742, 65] width 37 height 15
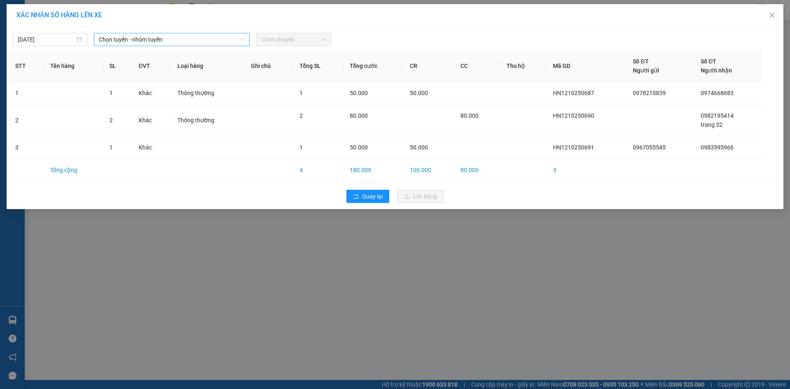
click at [160, 44] on span "Chọn tuyến - nhóm tuyến" at bounding box center [172, 39] width 146 height 12
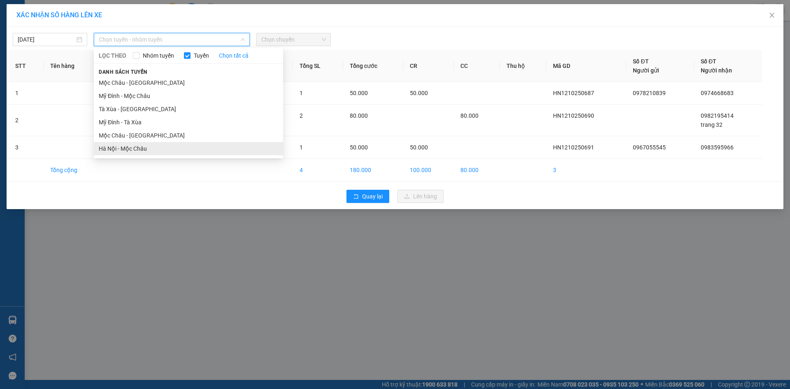
click at [143, 147] on li "Hà Nội - Mộc Châu" at bounding box center [188, 148] width 189 height 13
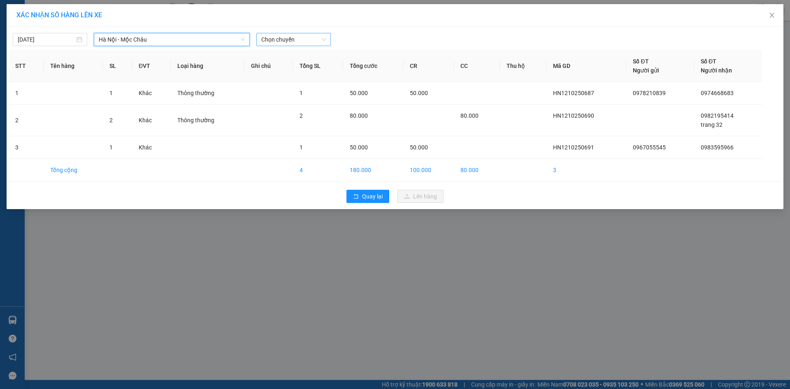
click at [274, 37] on span "Chọn chuyến" at bounding box center [293, 39] width 65 height 12
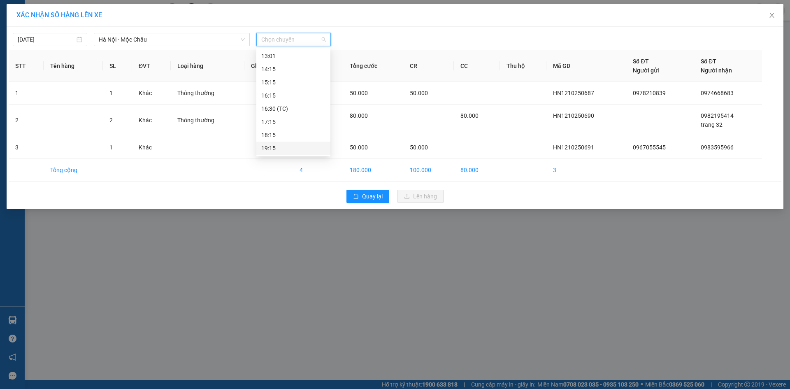
click at [279, 146] on div "19:15" at bounding box center [293, 148] width 64 height 9
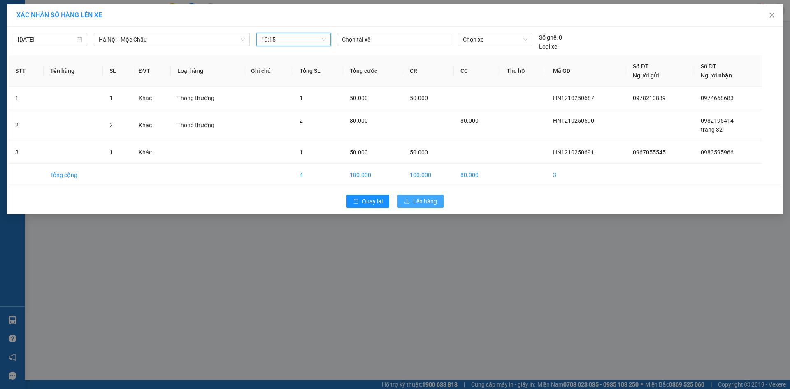
click at [407, 203] on icon "upload" at bounding box center [406, 201] width 5 height 5
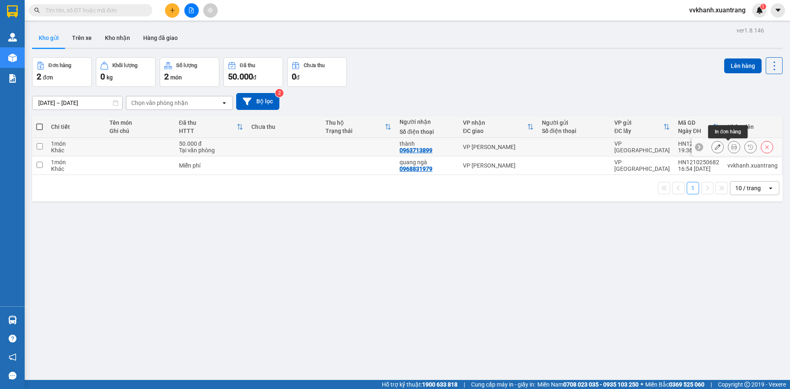
click at [731, 145] on icon at bounding box center [734, 147] width 6 height 6
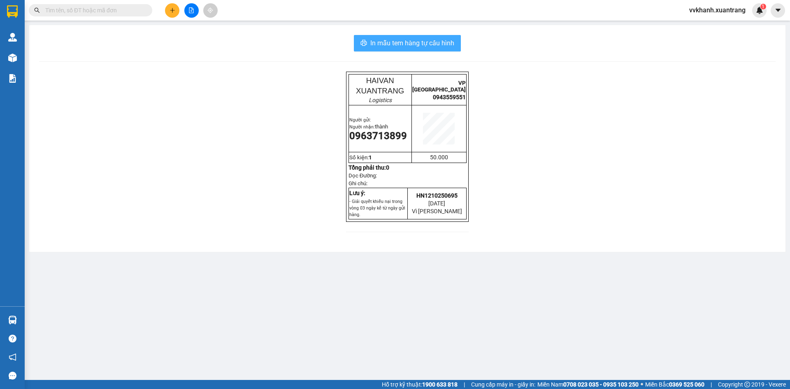
click at [380, 43] on span "In mẫu tem hàng tự cấu hình" at bounding box center [412, 43] width 84 height 10
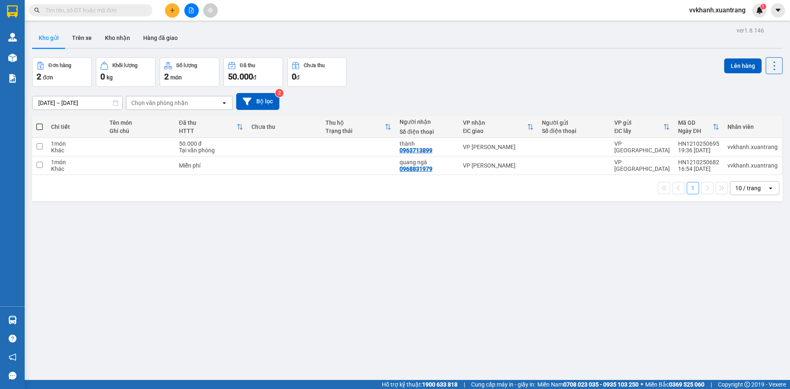
click at [76, 12] on input "text" at bounding box center [93, 10] width 97 height 9
click at [90, 8] on input "text" at bounding box center [93, 10] width 97 height 9
click at [724, 13] on span "vvkhanh.xuantrang" at bounding box center [717, 10] width 70 height 10
click at [709, 26] on span "Đăng xuất" at bounding box center [721, 25] width 52 height 9
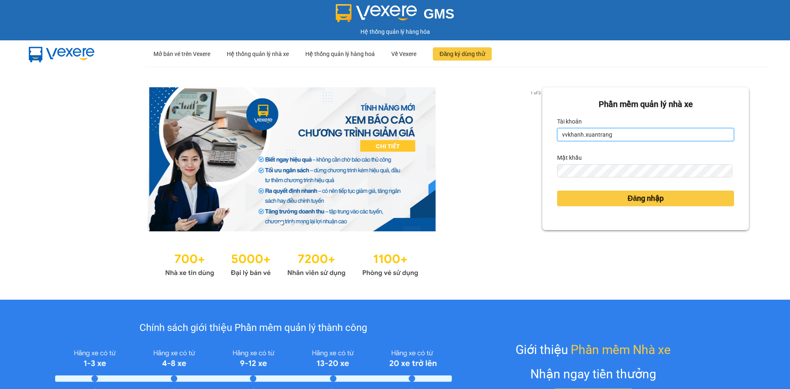
click at [639, 132] on input "vvkhanh.xuantrang" at bounding box center [645, 134] width 177 height 13
type input "pbthang.xuantrang"
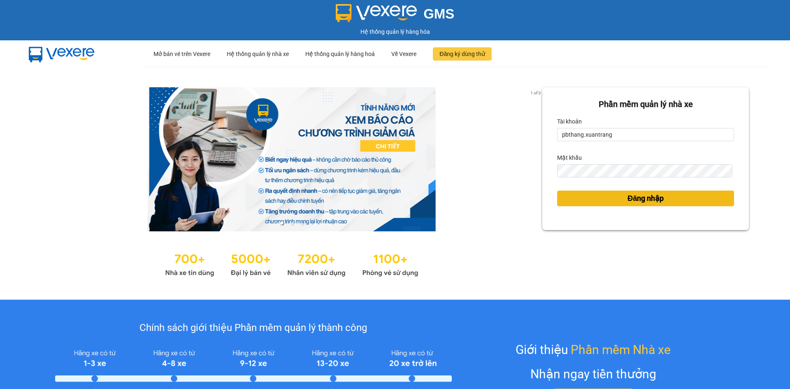
click at [608, 201] on button "Đăng nhập" at bounding box center [645, 198] width 177 height 16
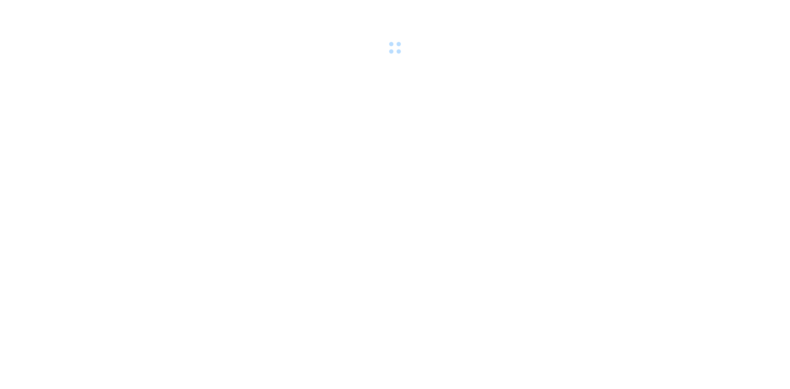
click at [636, 198] on body at bounding box center [395, 194] width 790 height 389
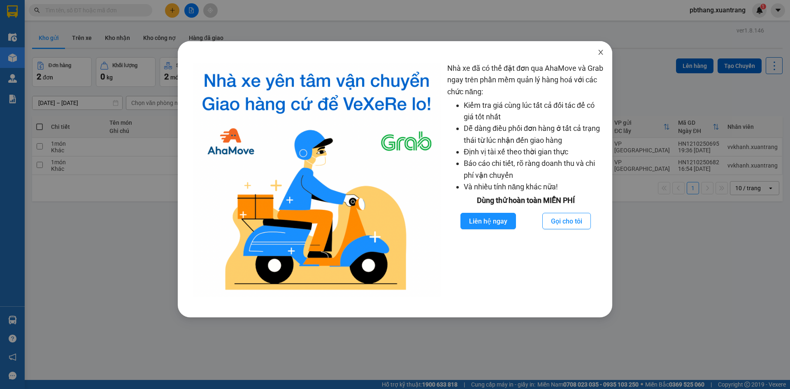
click at [601, 50] on icon "close" at bounding box center [600, 52] width 7 height 7
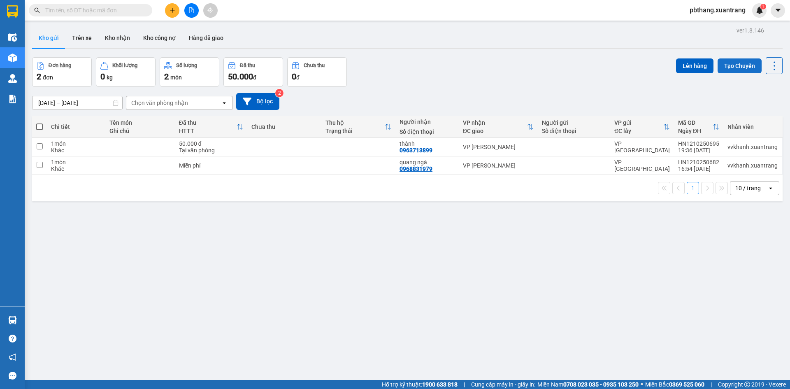
click at [731, 67] on button "Tạo Chuyến" at bounding box center [739, 65] width 44 height 15
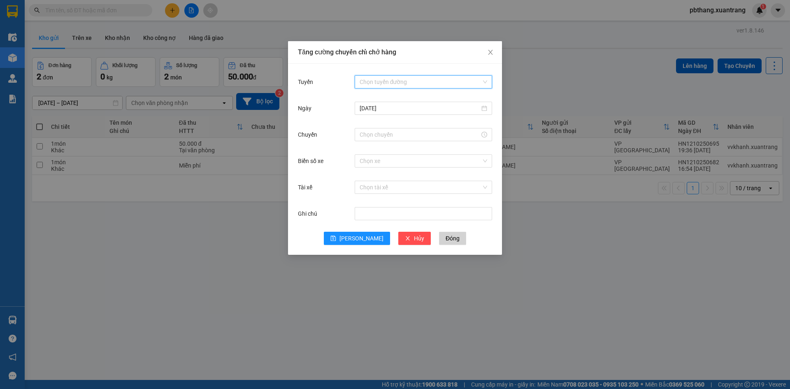
drag, startPoint x: 438, startPoint y: 80, endPoint x: 396, endPoint y: 140, distance: 73.0
click at [437, 81] on input "Tuyến" at bounding box center [421, 82] width 122 height 12
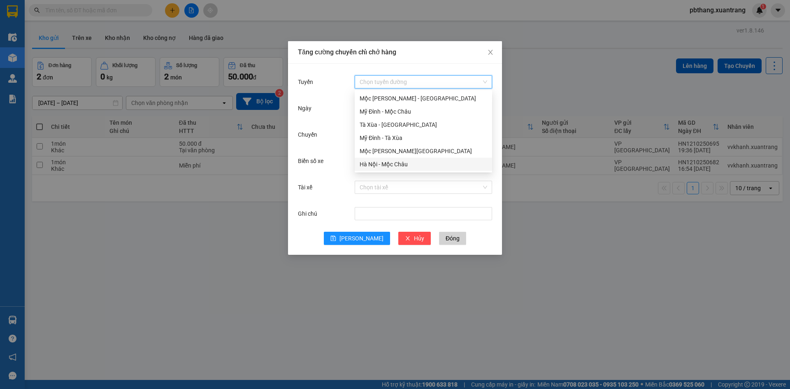
click at [389, 160] on div "Hà Nội - Mộc Châu" at bounding box center [424, 164] width 128 height 9
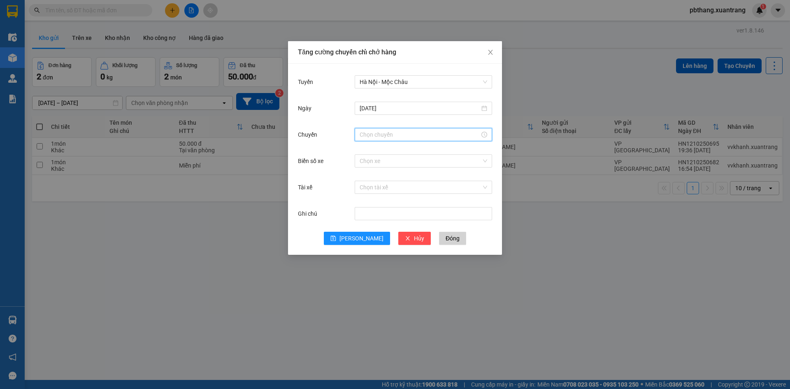
click at [398, 134] on input "Chuyến" at bounding box center [420, 134] width 120 height 9
click at [359, 194] on div "22" at bounding box center [366, 198] width 23 height 12
type input "22:00"
click at [390, 261] on span "OK" at bounding box center [389, 259] width 8 height 9
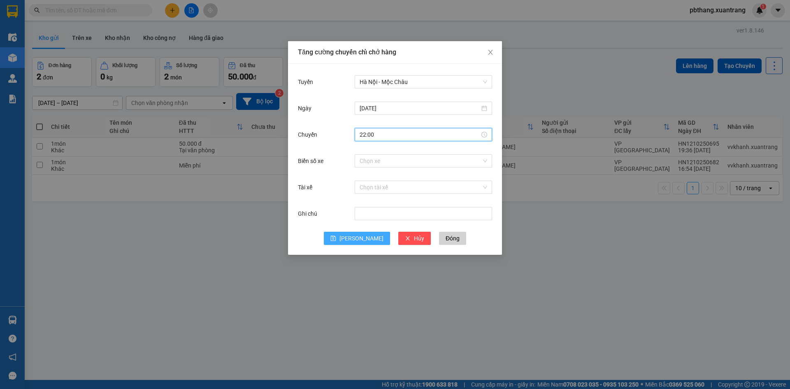
click at [349, 233] on button "Lưu" at bounding box center [357, 238] width 66 height 13
click at [488, 51] on icon "close" at bounding box center [490, 52] width 7 height 7
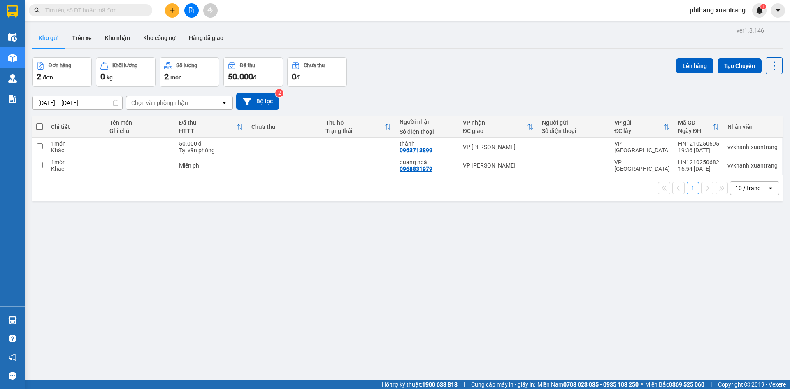
click at [702, 9] on span "pbthang.xuantrang" at bounding box center [717, 10] width 69 height 10
click at [709, 28] on span "Đăng xuất" at bounding box center [720, 25] width 53 height 9
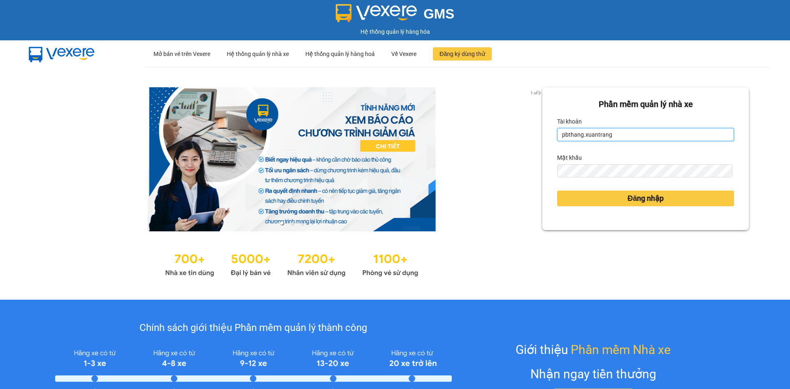
drag, startPoint x: 619, startPoint y: 130, endPoint x: 622, endPoint y: 142, distance: 12.3
click at [620, 130] on input "pbthang.xuantrang" at bounding box center [645, 134] width 177 height 13
type input "vvkhanh.xuantrang"
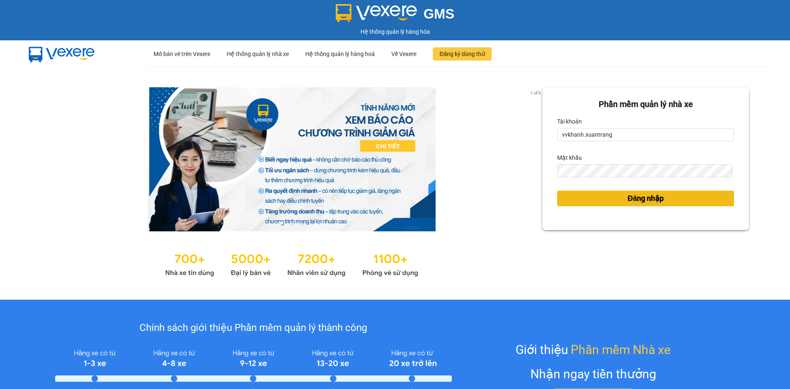
click at [600, 191] on button "Đăng nhập" at bounding box center [645, 198] width 177 height 16
click at [600, 192] on button "Đăng nhập" at bounding box center [645, 198] width 177 height 16
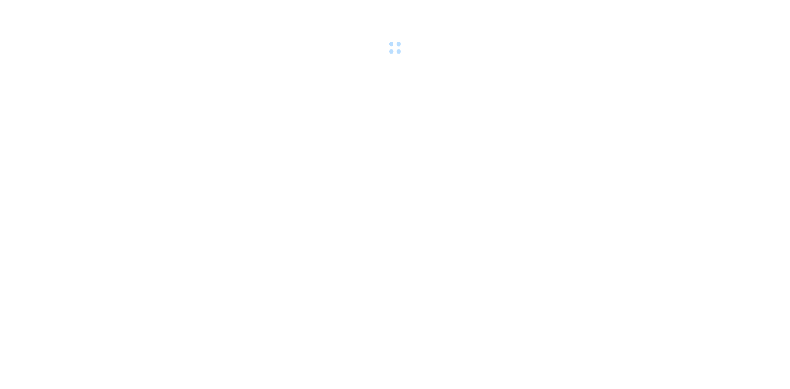
click at [600, 193] on body at bounding box center [395, 194] width 790 height 389
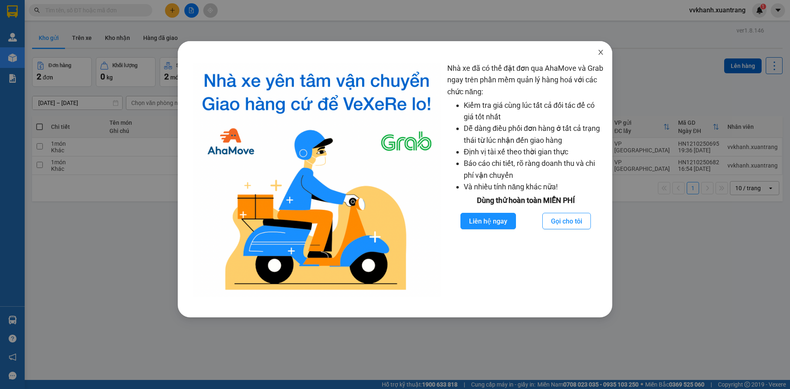
click at [599, 58] on span "Close" at bounding box center [600, 52] width 23 height 23
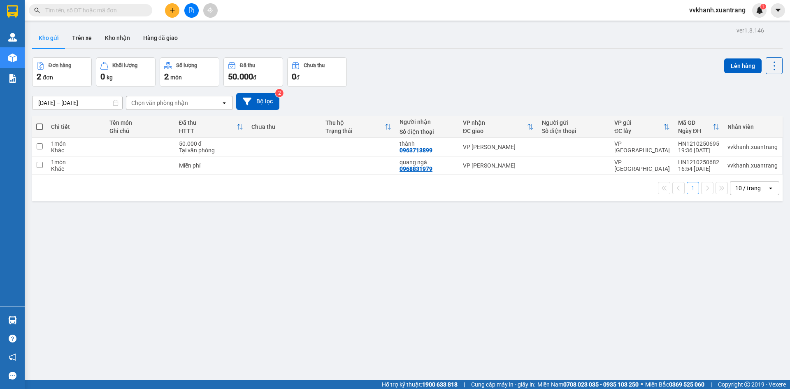
click at [138, 10] on input "text" at bounding box center [93, 10] width 97 height 9
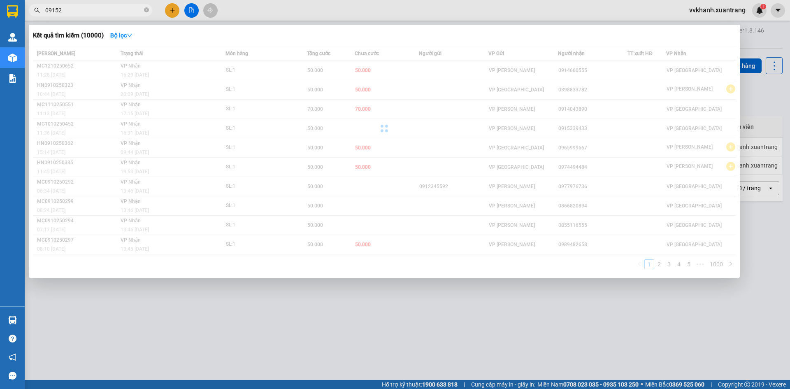
type input "091523"
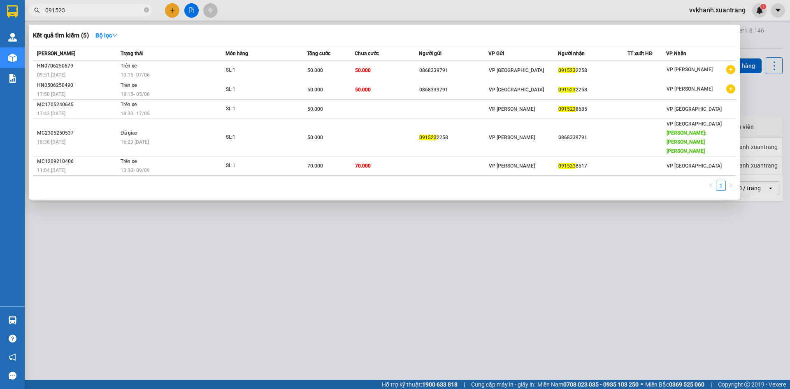
click at [146, 7] on span at bounding box center [146, 11] width 5 height 8
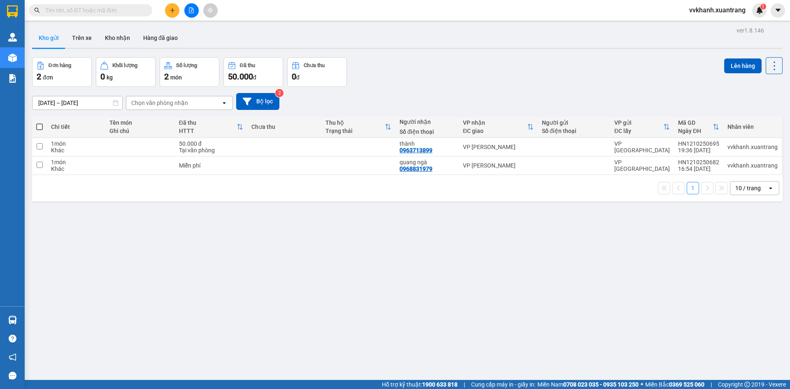
click at [132, 9] on input "text" at bounding box center [93, 10] width 97 height 9
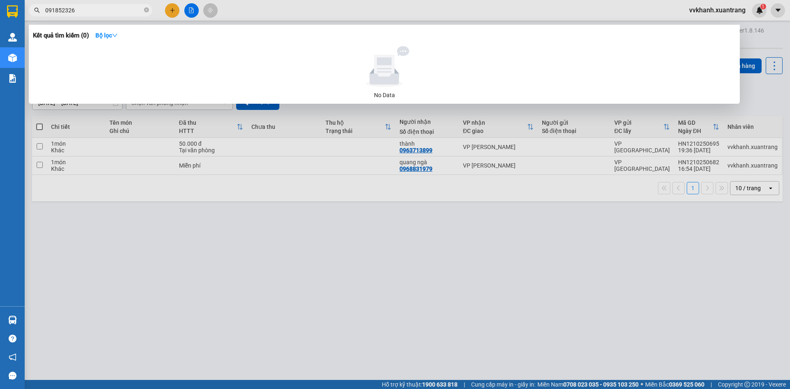
click at [105, 15] on span "091852326" at bounding box center [90, 10] width 123 height 12
click at [101, 11] on input "091852326" at bounding box center [93, 10] width 97 height 9
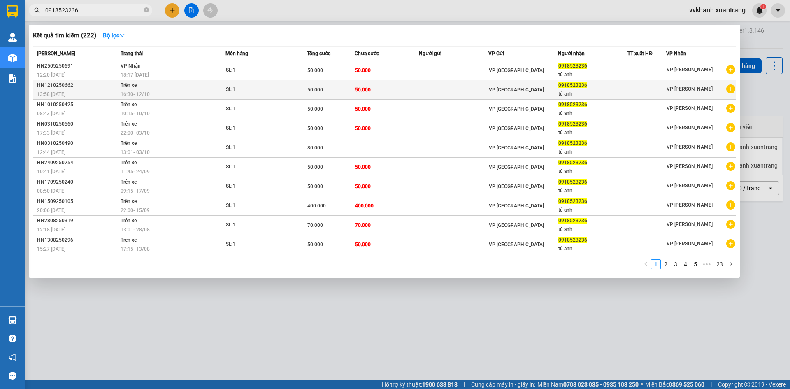
type input "0918523236"
click at [263, 97] on td "SL: 1" at bounding box center [265, 89] width 81 height 19
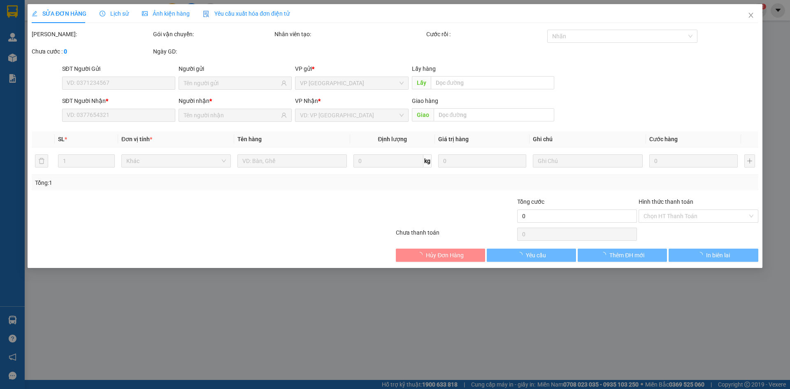
type input "0918523236"
type input "50.000"
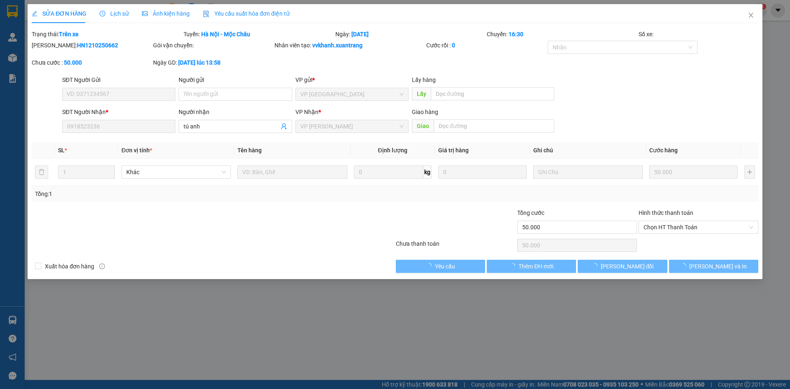
click at [171, 16] on span "Ảnh kiện hàng" at bounding box center [166, 13] width 48 height 7
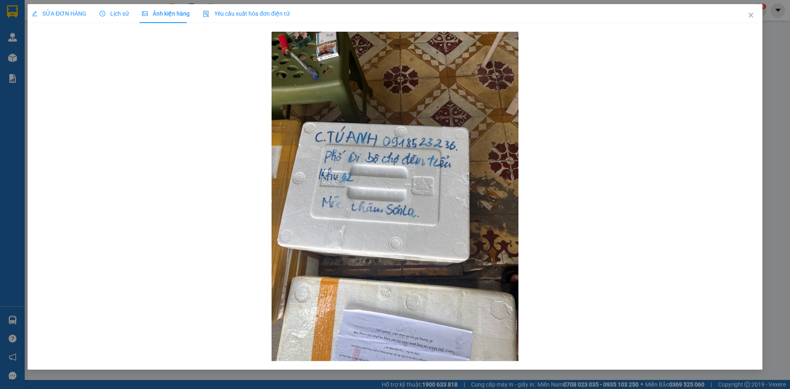
click at [110, 15] on span "Lịch sử" at bounding box center [114, 13] width 29 height 7
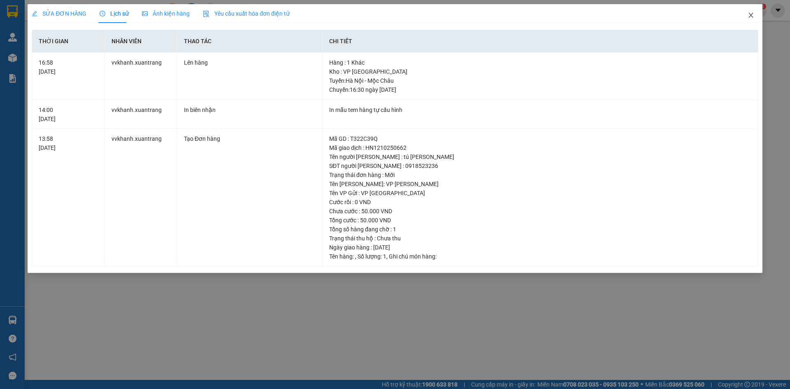
click at [749, 15] on icon "close" at bounding box center [750, 15] width 7 height 7
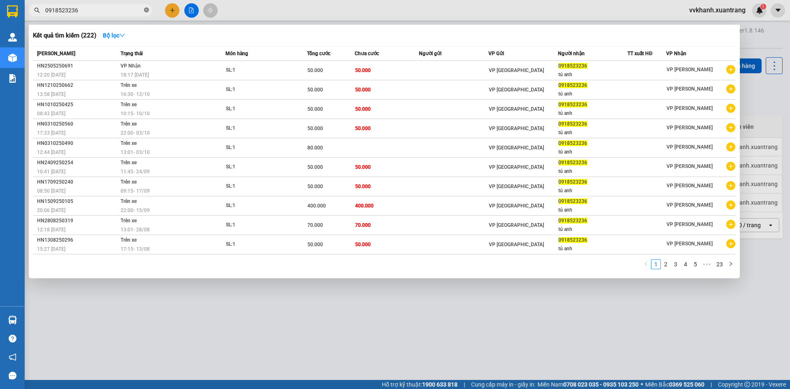
click at [146, 10] on icon "close-circle" at bounding box center [146, 9] width 5 height 5
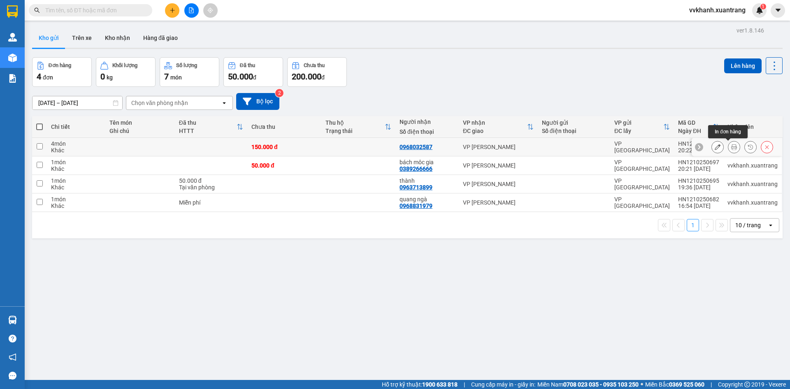
click at [731, 147] on icon at bounding box center [734, 147] width 6 height 6
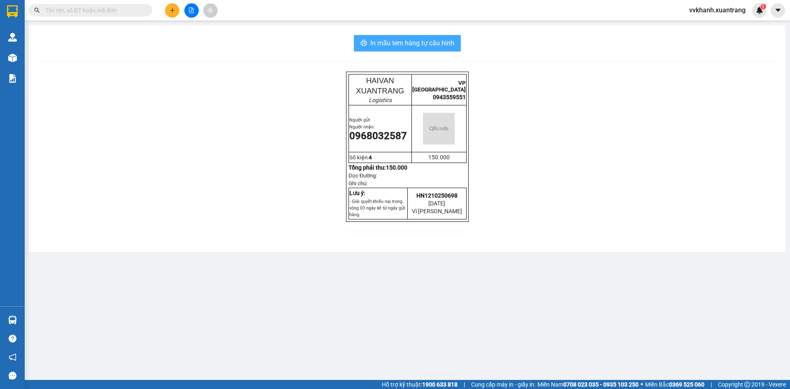
click at [412, 45] on span "In mẫu tem hàng tự cấu hình" at bounding box center [412, 43] width 84 height 10
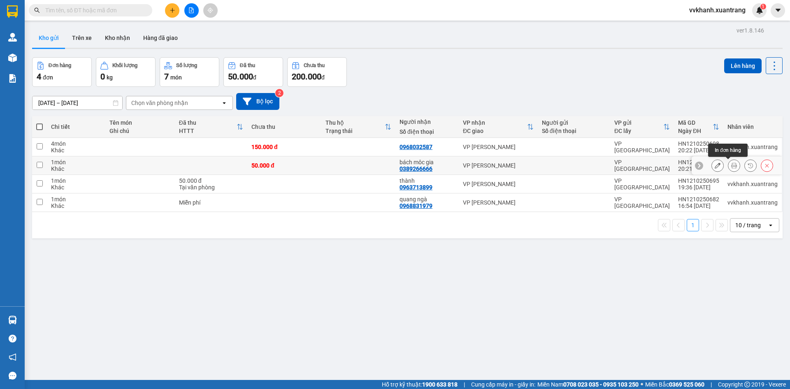
click at [731, 165] on icon at bounding box center [734, 165] width 6 height 6
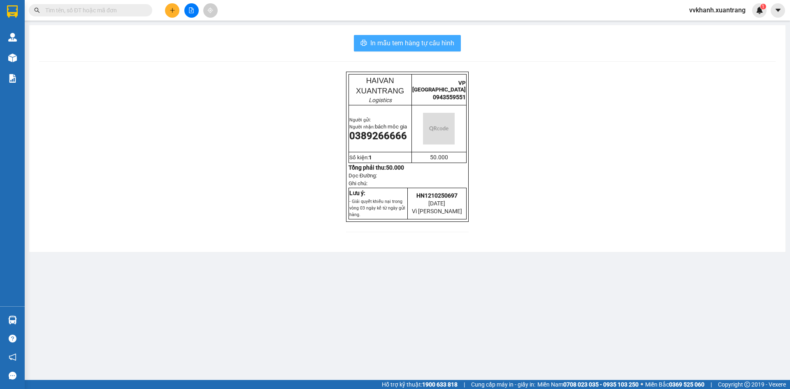
click at [385, 48] on span "In mẫu tem hàng tự cấu hình" at bounding box center [412, 43] width 84 height 10
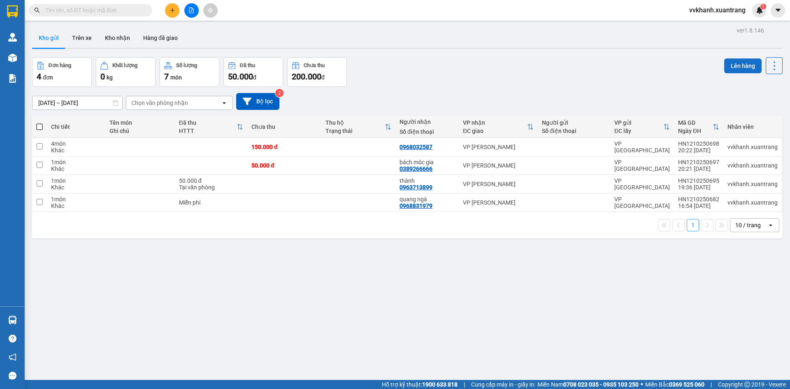
click at [727, 65] on button "Lên hàng" at bounding box center [742, 65] width 37 height 15
drag, startPoint x: 507, startPoint y: 146, endPoint x: 513, endPoint y: 165, distance: 20.7
click at [508, 146] on div "VP [PERSON_NAME]" at bounding box center [498, 147] width 71 height 7
checkbox input "true"
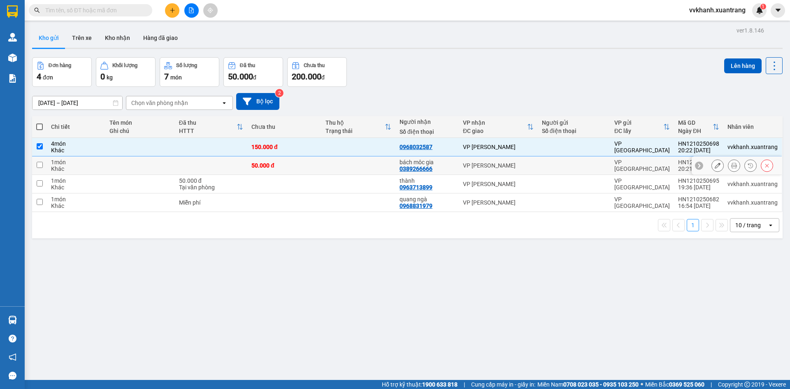
drag, startPoint x: 513, startPoint y: 166, endPoint x: 522, endPoint y: 206, distance: 41.1
click at [514, 166] on div "VP [PERSON_NAME]" at bounding box center [498, 165] width 71 height 7
checkbox input "true"
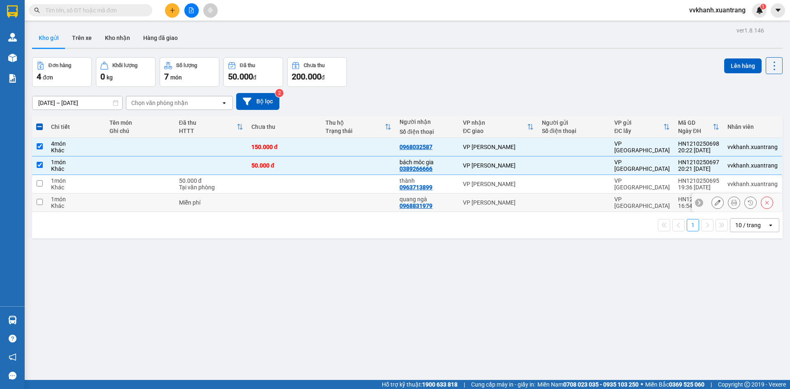
click at [521, 195] on td "VP [PERSON_NAME]" at bounding box center [498, 202] width 79 height 19
checkbox input "true"
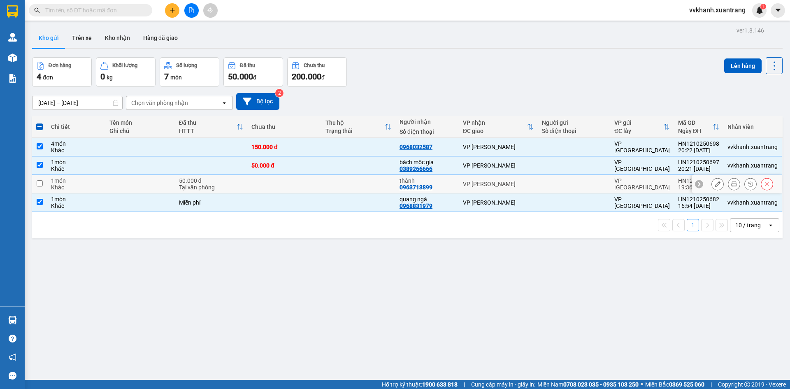
click at [518, 188] on td "VP [PERSON_NAME]" at bounding box center [498, 184] width 79 height 19
checkbox input "true"
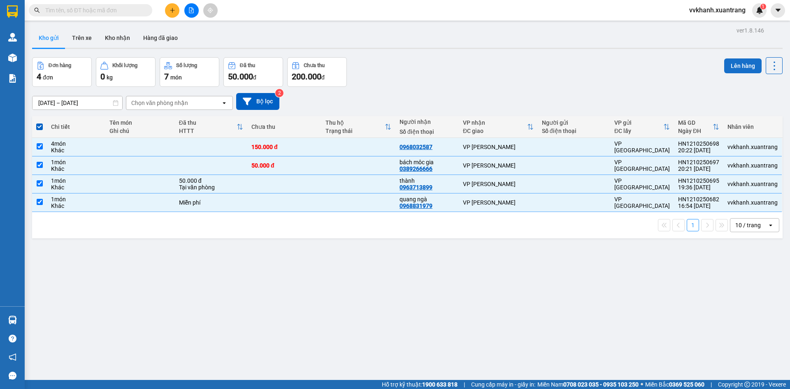
click at [725, 69] on button "Lên hàng" at bounding box center [742, 65] width 37 height 15
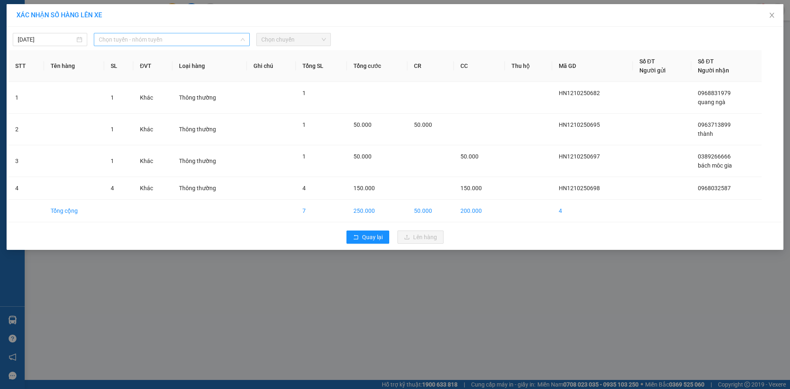
click at [163, 42] on span "Chọn tuyến - nhóm tuyến" at bounding box center [172, 39] width 146 height 12
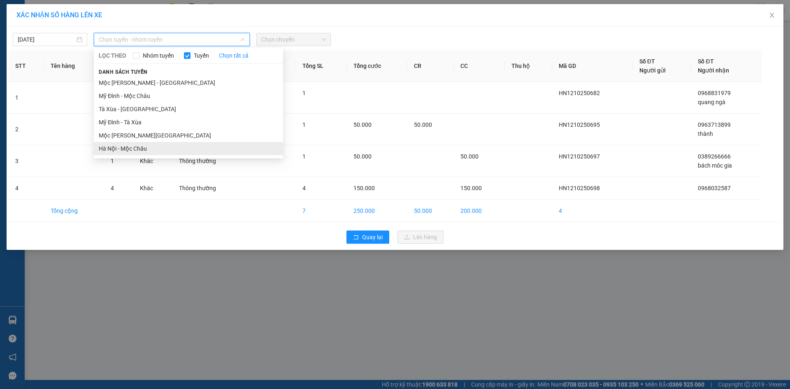
click at [159, 145] on li "Hà Nội - Mộc Châu" at bounding box center [188, 148] width 189 height 13
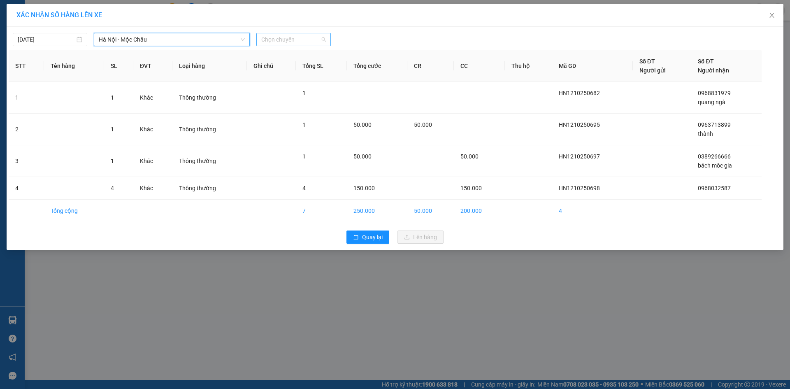
click at [284, 35] on span "Chọn chuyến" at bounding box center [293, 39] width 65 height 12
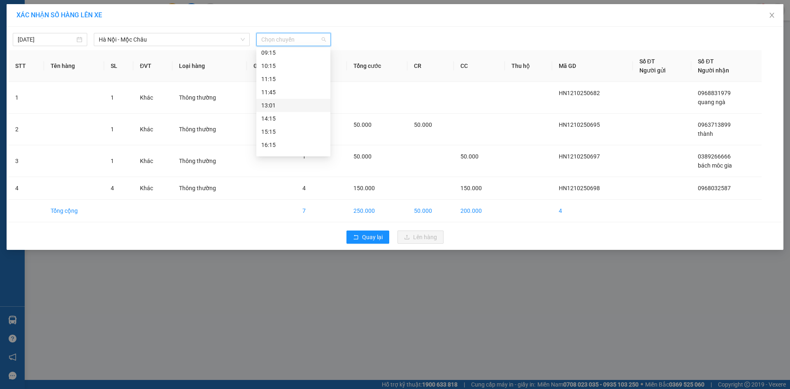
scroll to position [145, 0]
click at [289, 146] on div "22:00 (TC)" at bounding box center [293, 148] width 64 height 9
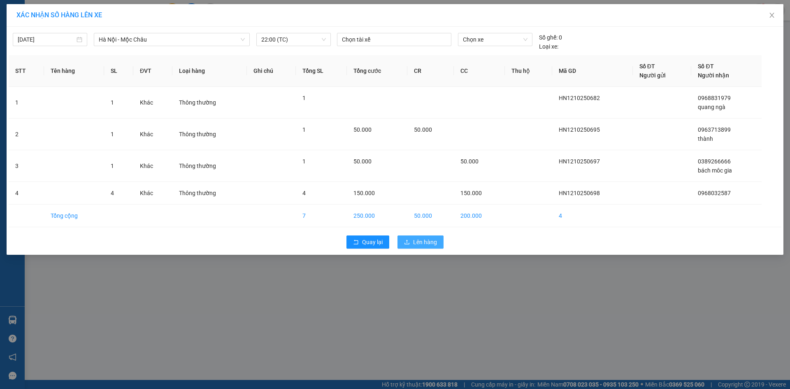
click at [422, 240] on span "Lên hàng" at bounding box center [425, 241] width 24 height 9
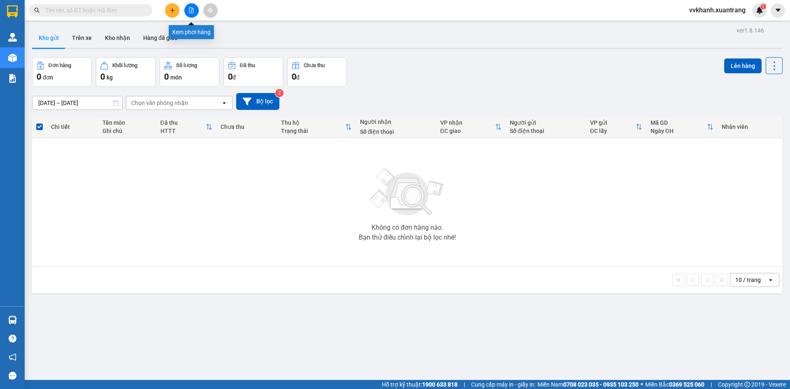
click at [188, 10] on button at bounding box center [191, 10] width 14 height 14
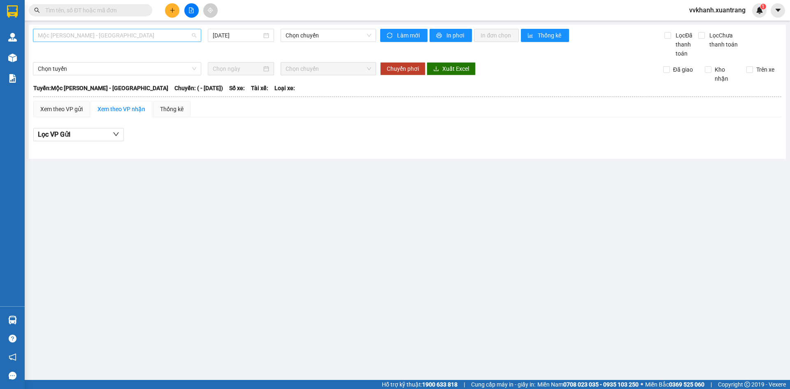
click at [177, 41] on span "Mộc [PERSON_NAME] - [GEOGRAPHIC_DATA]" at bounding box center [117, 35] width 158 height 12
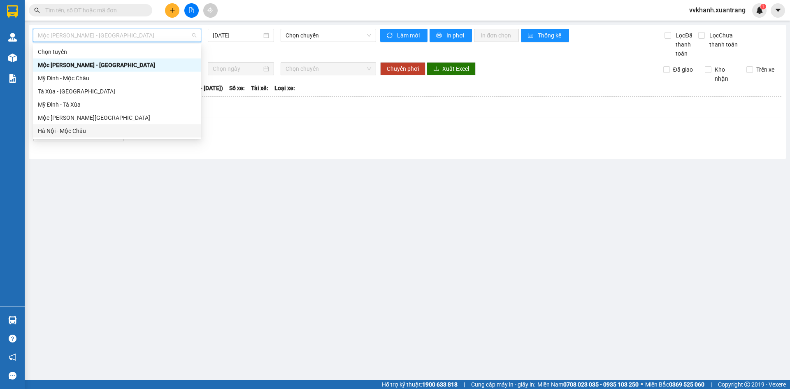
click at [138, 128] on div "Hà Nội - Mộc Châu" at bounding box center [117, 130] width 158 height 9
type input "[DATE]"
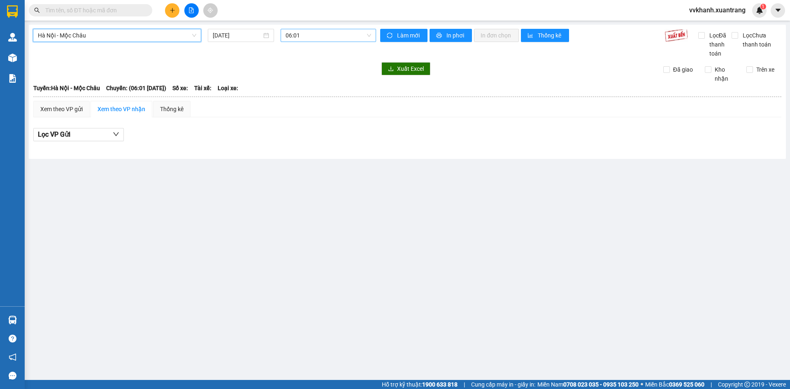
click at [307, 35] on span "06:01" at bounding box center [328, 35] width 86 height 12
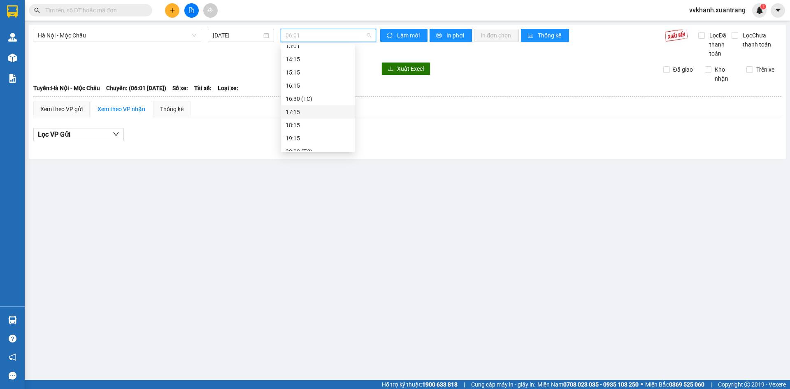
scroll to position [145, 0]
click at [314, 141] on div "22:00 (TC)" at bounding box center [317, 143] width 64 height 9
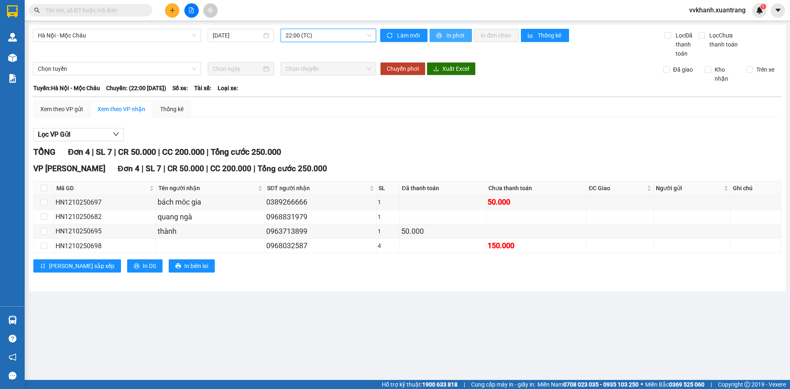
click at [449, 36] on span "In phơi" at bounding box center [455, 35] width 19 height 9
click at [443, 34] on button "In phơi" at bounding box center [450, 35] width 42 height 13
click at [148, 37] on span "Hà Nội - Mộc Châu" at bounding box center [117, 35] width 158 height 12
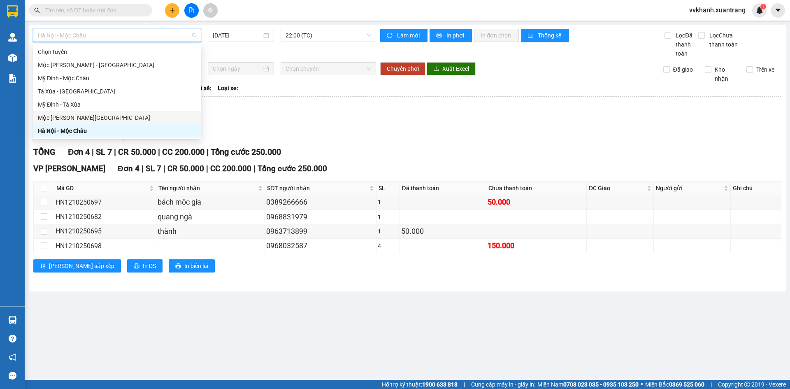
click at [95, 118] on div "Mộc [PERSON_NAME][GEOGRAPHIC_DATA]" at bounding box center [117, 117] width 158 height 9
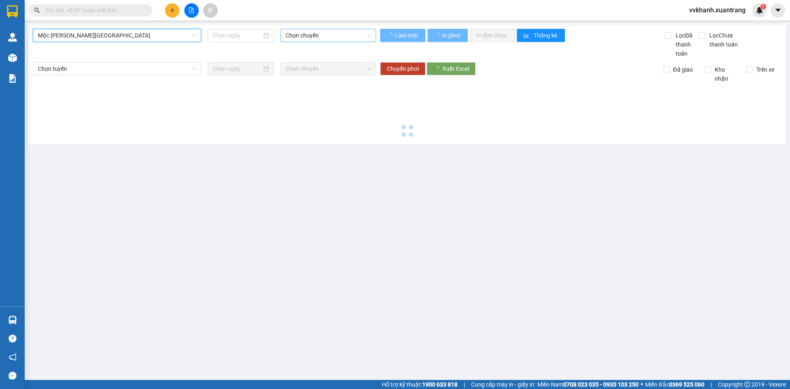
drag, startPoint x: 315, startPoint y: 25, endPoint x: 315, endPoint y: 35, distance: 9.9
click at [315, 34] on div "[GEOGRAPHIC_DATA][PERSON_NAME][GEOGRAPHIC_DATA] [GEOGRAPHIC_DATA][PERSON_NAME][…" at bounding box center [407, 84] width 757 height 119
type input "[DATE]"
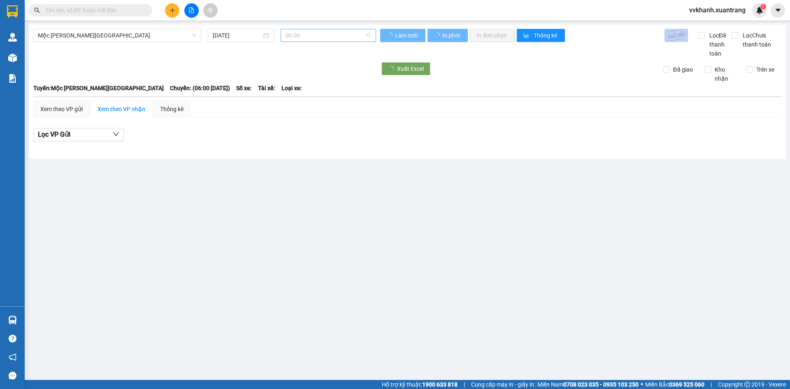
click at [313, 37] on span "06:00" at bounding box center [328, 35] width 86 height 12
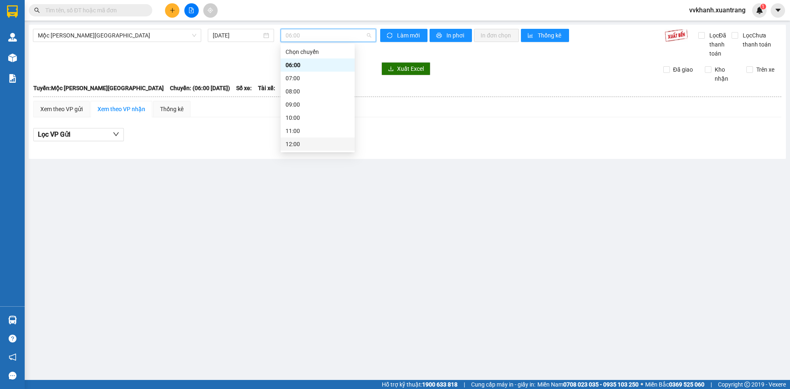
scroll to position [118, 0]
click at [306, 80] on div "15:00" at bounding box center [317, 78] width 64 height 9
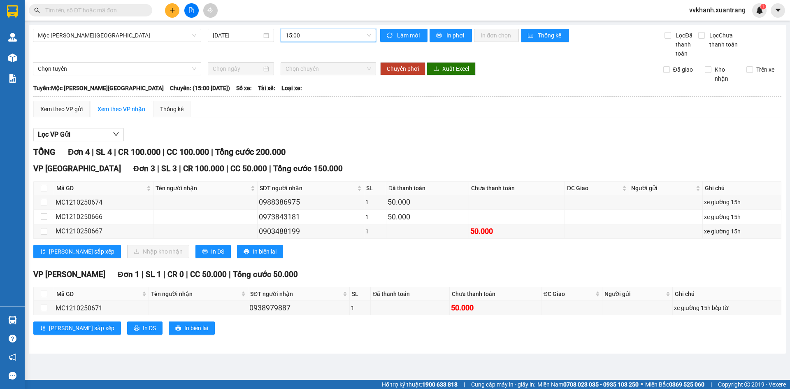
click at [79, 14] on input "text" at bounding box center [93, 10] width 97 height 9
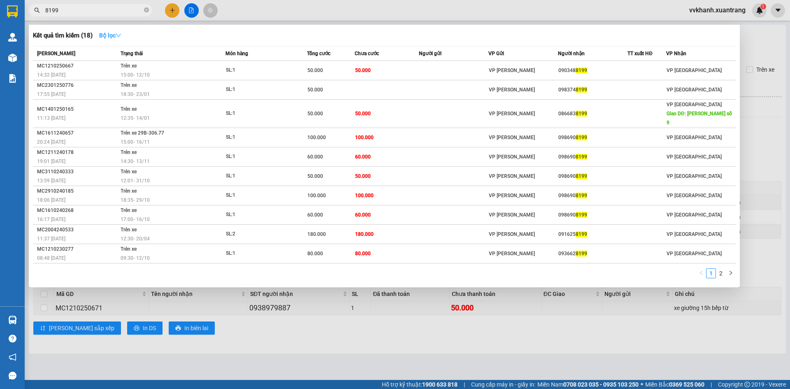
type input "8199"
click at [114, 34] on strong "Bộ lọc" at bounding box center [110, 35] width 22 height 7
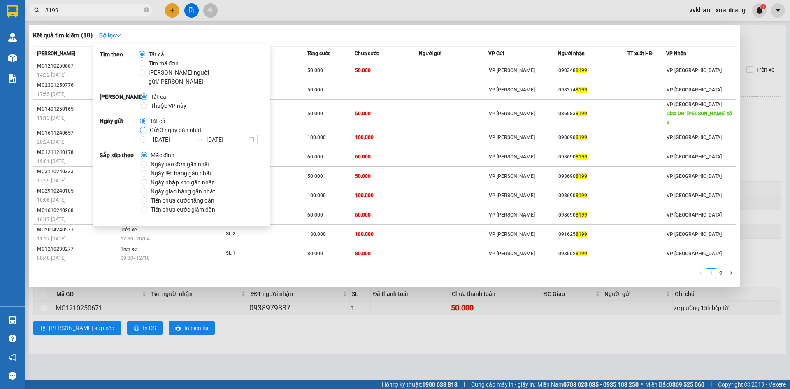
click at [143, 127] on input "Gửi 3 ngày gần nhất" at bounding box center [143, 130] width 7 height 7
radio input "true"
radio input "false"
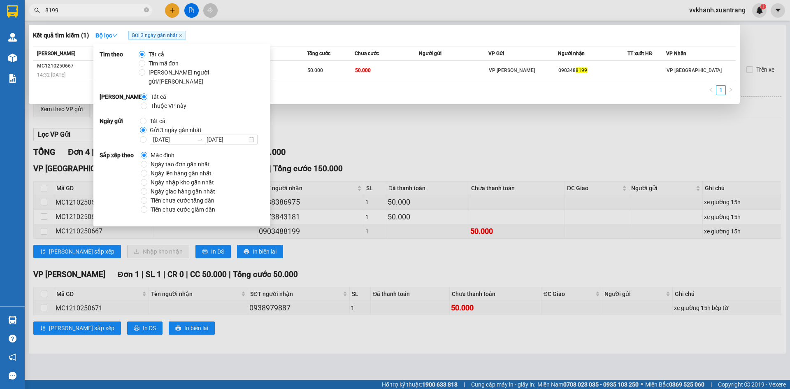
click at [390, 39] on div "Kết quả tìm kiếm ( 1 ) Bộ lọc Gửi 3 ngày gần nhất" at bounding box center [384, 35] width 703 height 13
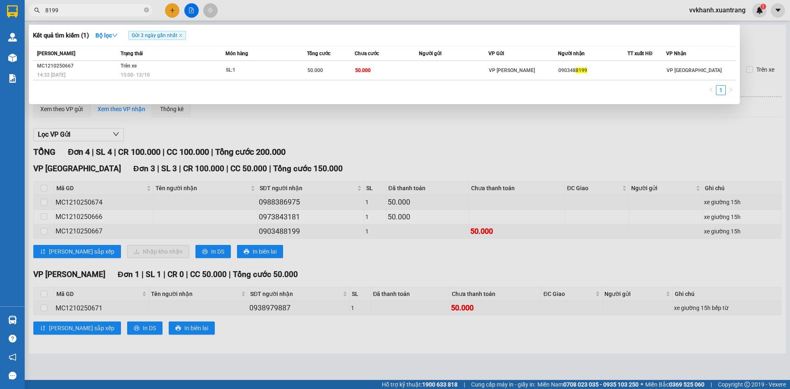
click at [120, 12] on input "8199" at bounding box center [93, 10] width 97 height 9
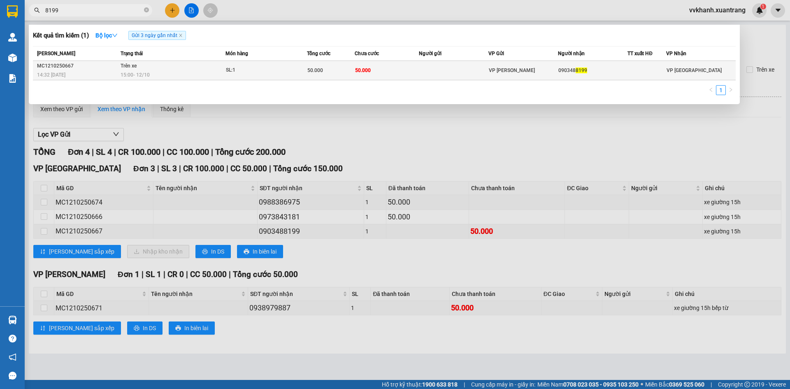
click at [386, 71] on td "50.000" at bounding box center [387, 70] width 64 height 19
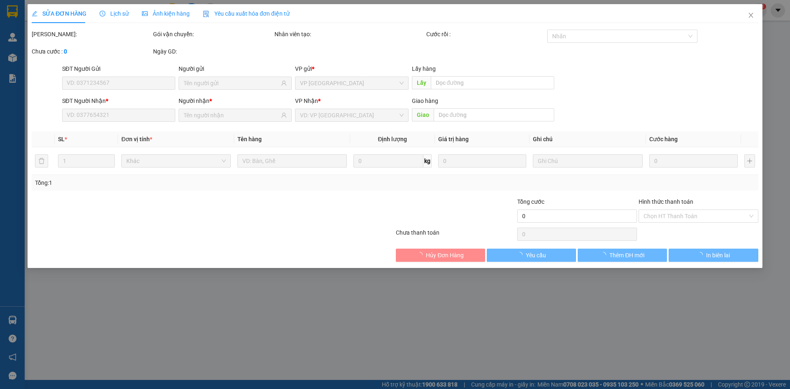
type input "0903488199"
type input "50.000"
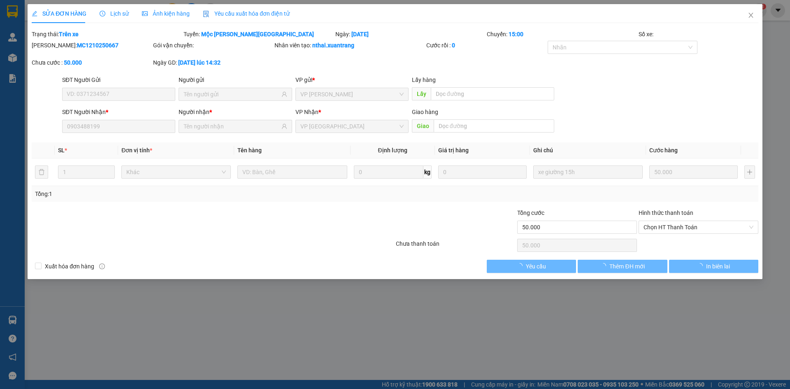
click at [166, 13] on span "Ảnh kiện hàng" at bounding box center [166, 13] width 48 height 7
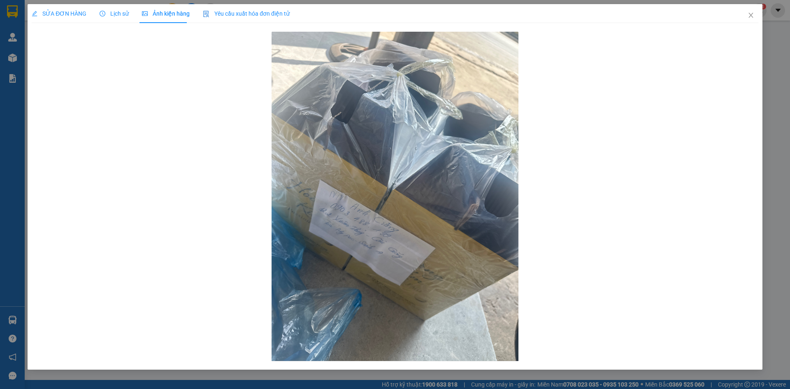
click at [123, 11] on span "Lịch sử" at bounding box center [114, 13] width 29 height 7
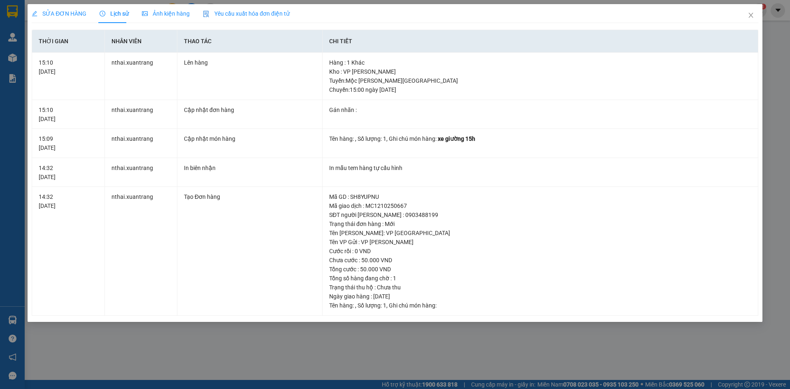
click at [56, 13] on span "SỬA ĐƠN HÀNG" at bounding box center [59, 13] width 55 height 7
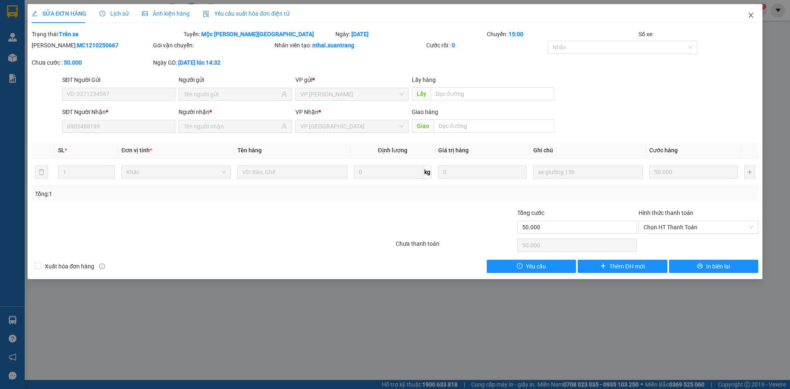
click at [754, 14] on icon "close" at bounding box center [750, 15] width 7 height 7
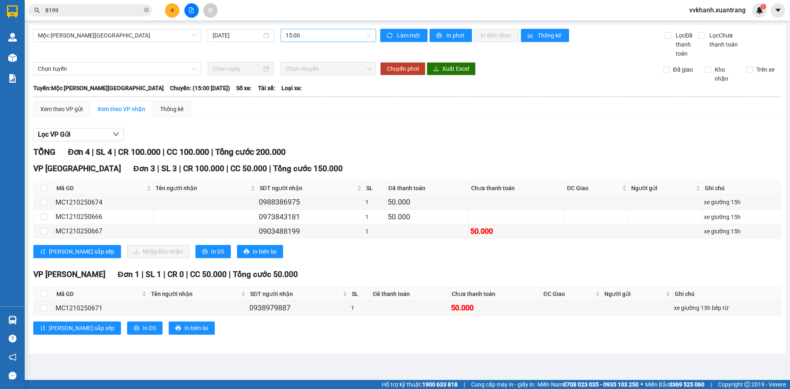
click at [312, 39] on span "15:00" at bounding box center [328, 35] width 86 height 12
click at [314, 127] on div "17:00" at bounding box center [317, 129] width 64 height 9
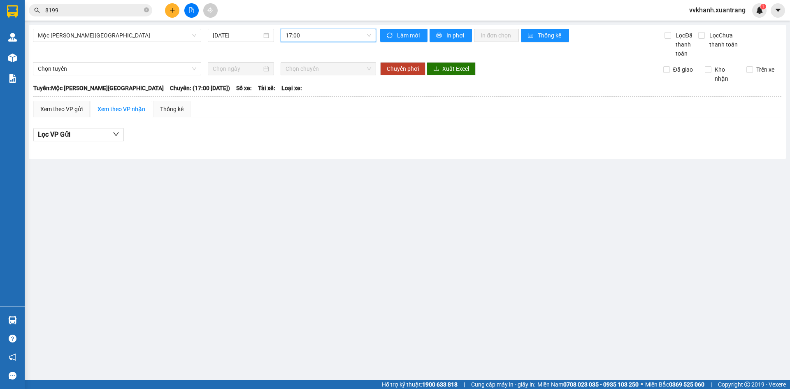
click at [326, 41] on span "17:00" at bounding box center [328, 35] width 86 height 12
click at [329, 116] on div "16:00" at bounding box center [317, 115] width 64 height 9
